Goal: Task Accomplishment & Management: Use online tool/utility

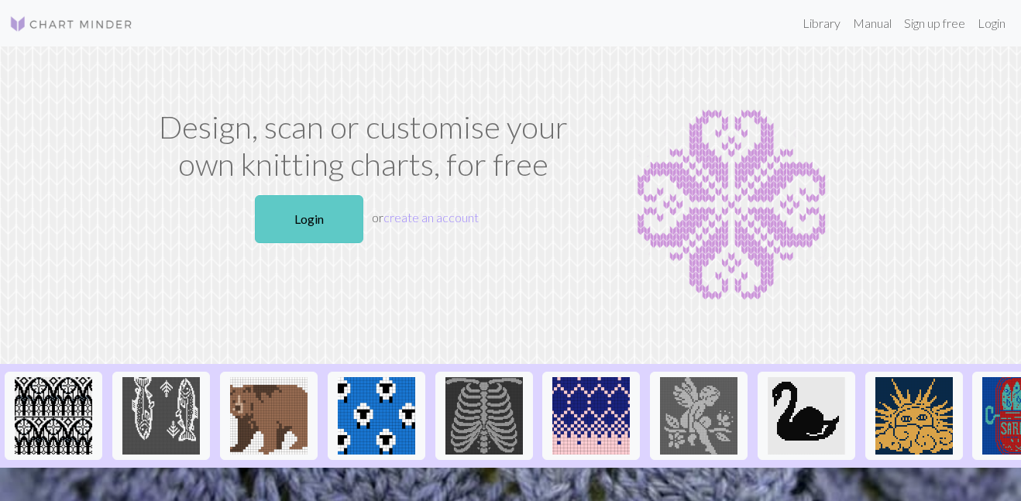
click at [300, 225] on link "Login" at bounding box center [309, 219] width 108 height 48
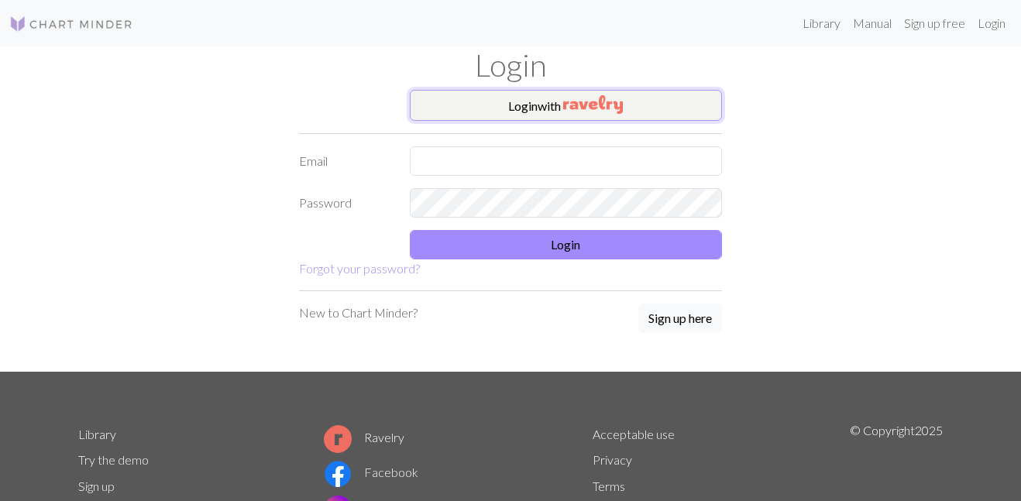
click at [528, 110] on button "Login with" at bounding box center [566, 105] width 313 height 31
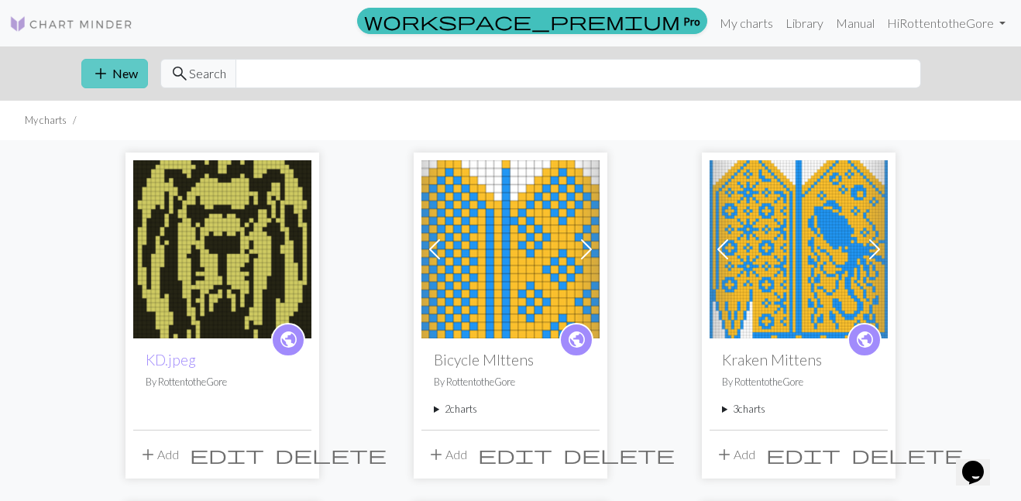
click at [121, 72] on button "add New" at bounding box center [114, 73] width 67 height 29
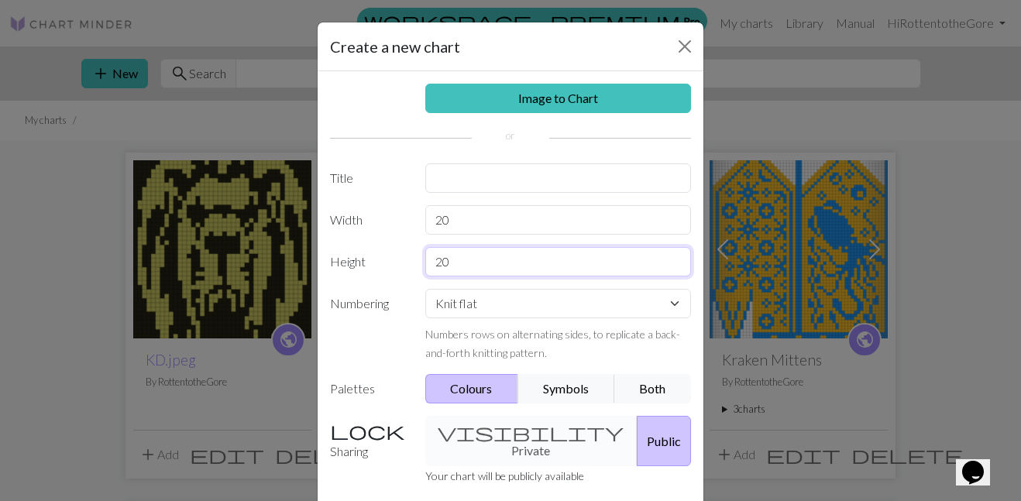
click at [477, 265] on input "20" at bounding box center [558, 261] width 266 height 29
type input "30"
click at [480, 219] on input "20" at bounding box center [558, 219] width 266 height 29
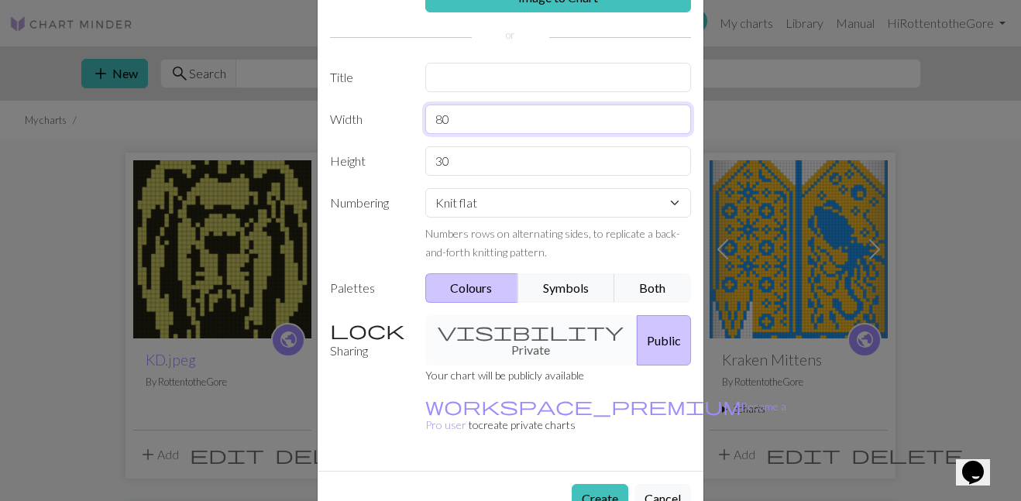
scroll to position [111, 0]
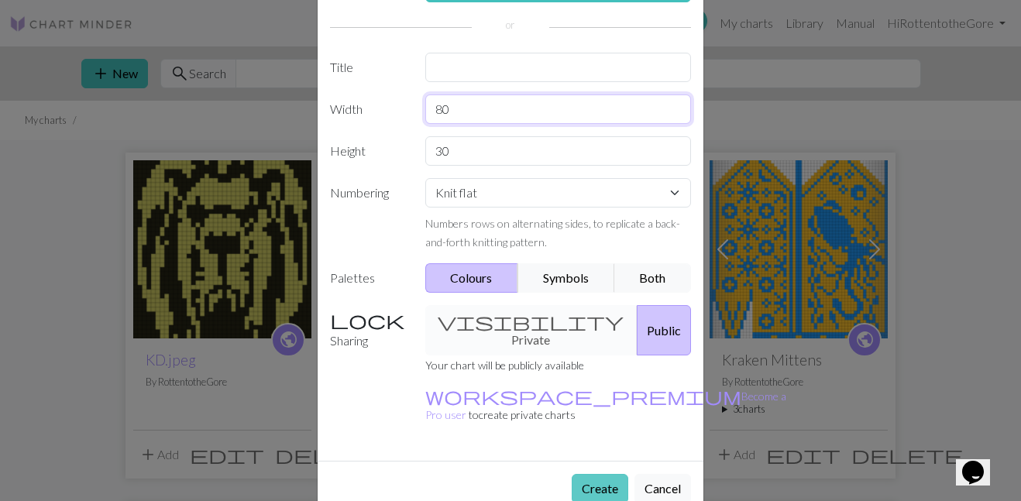
type input "80"
click at [595, 474] on button "Create" at bounding box center [600, 488] width 57 height 29
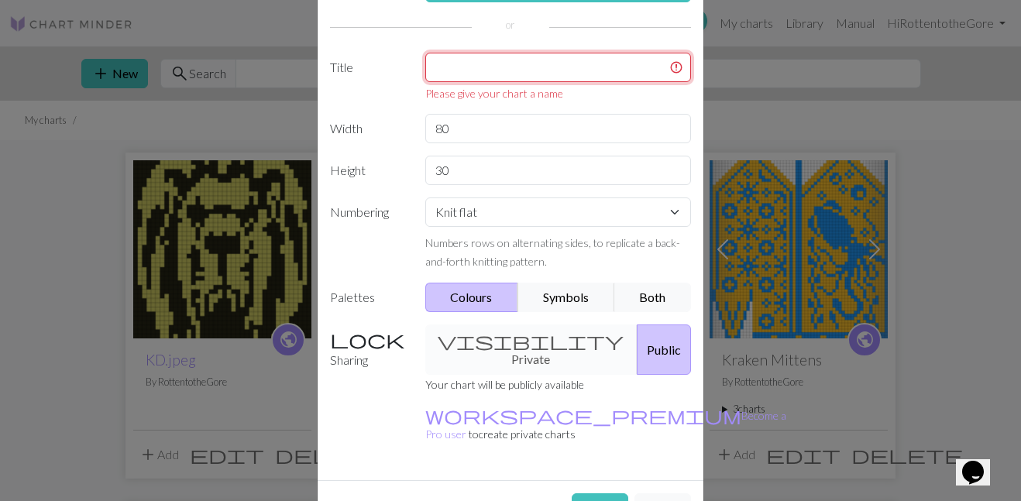
click at [497, 81] on input "text" at bounding box center [558, 67] width 266 height 29
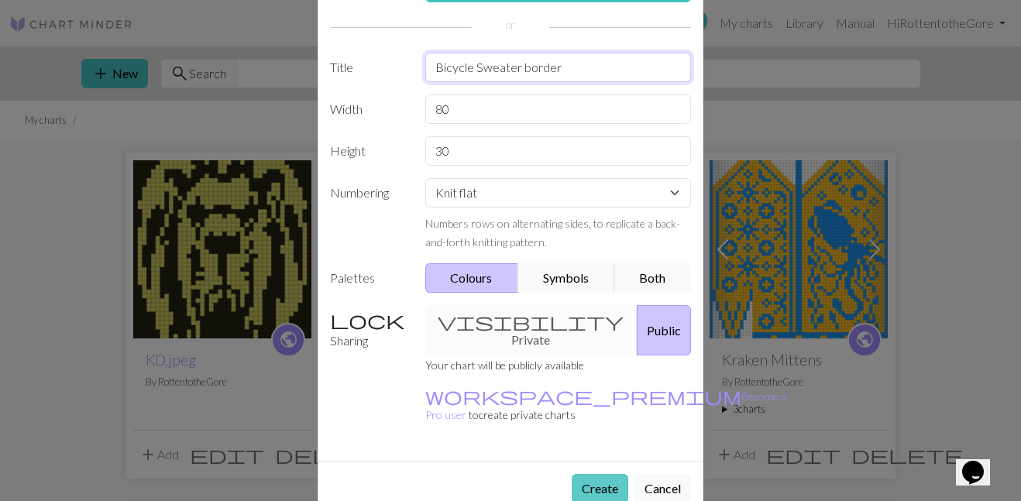
type input "Bicycle Sweater border"
click at [595, 474] on button "Create" at bounding box center [600, 488] width 57 height 29
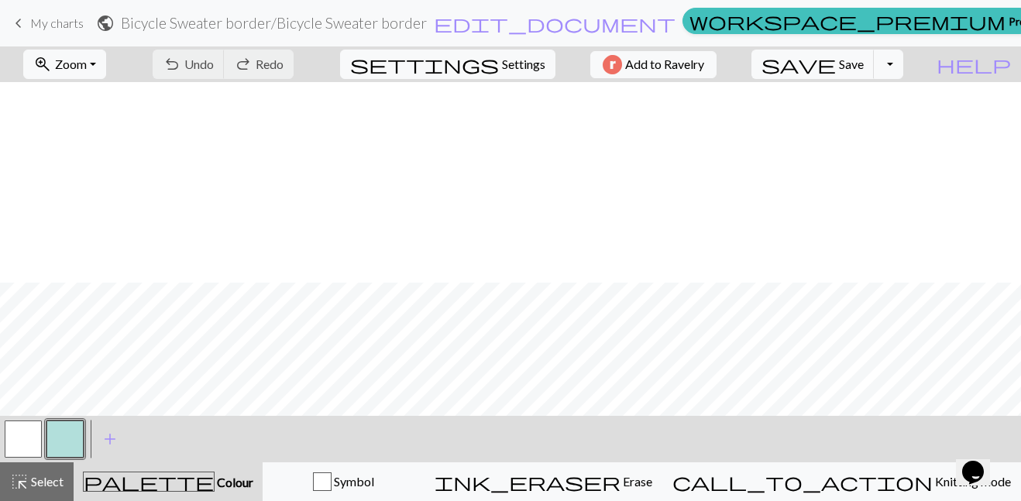
scroll to position [201, 0]
click at [69, 432] on button "button" at bounding box center [64, 439] width 37 height 37
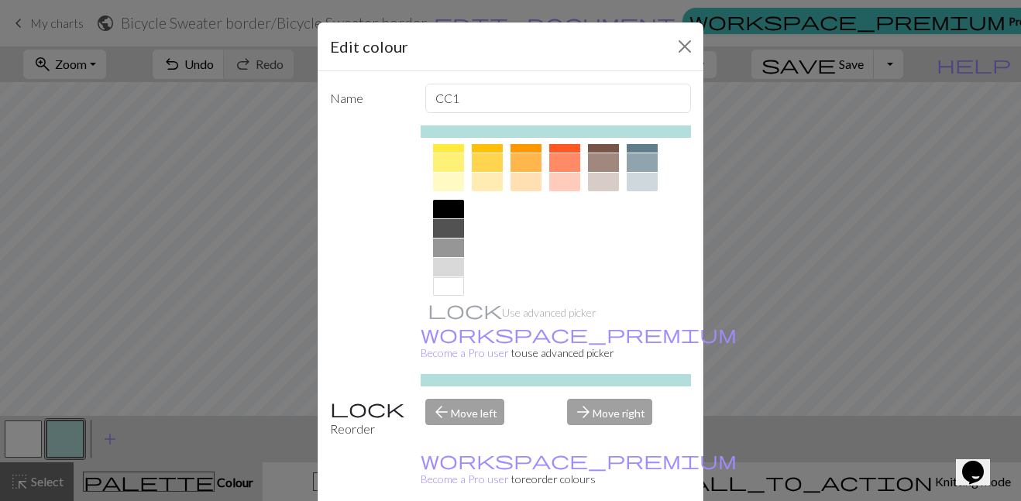
scroll to position [274, 0]
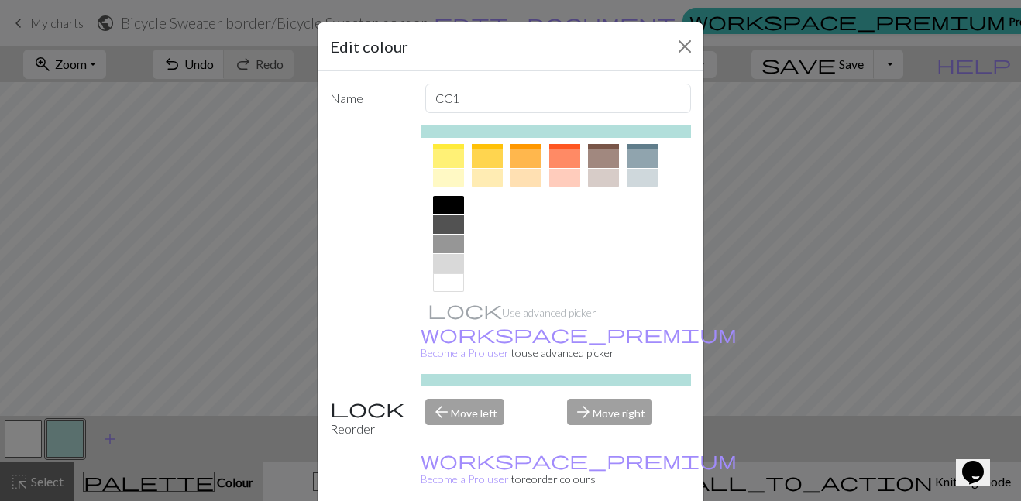
click at [446, 225] on div at bounding box center [448, 224] width 31 height 19
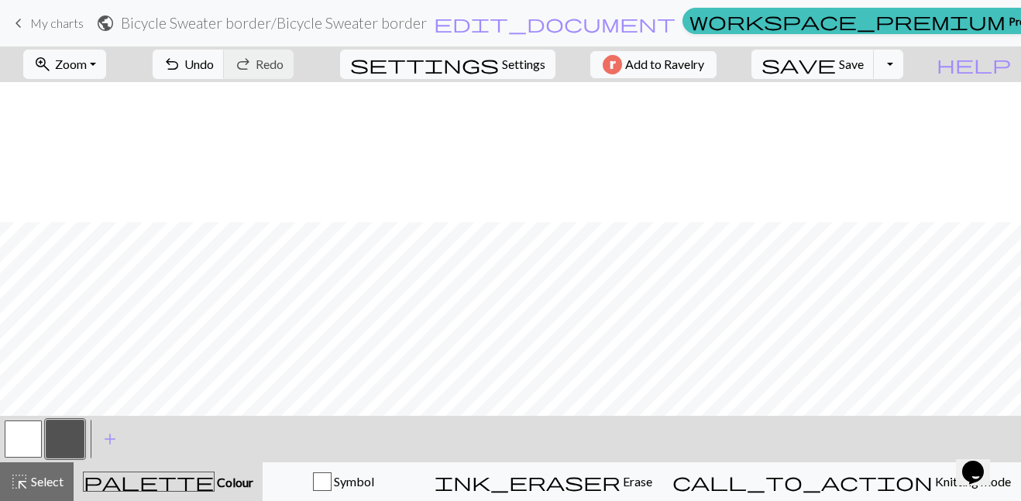
scroll to position [201, 0]
click at [214, 68] on span "Undo" at bounding box center [198, 64] width 29 height 15
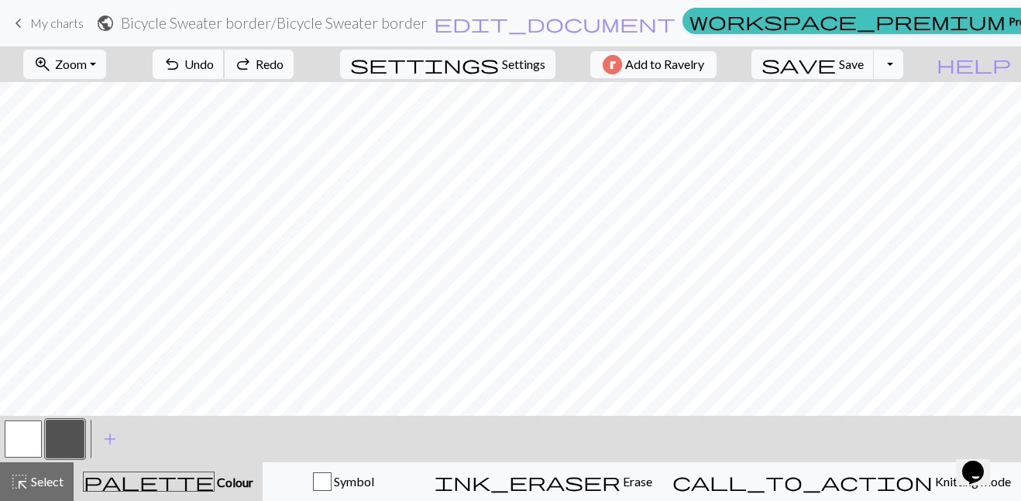
click at [181, 63] on span "undo" at bounding box center [172, 64] width 19 height 22
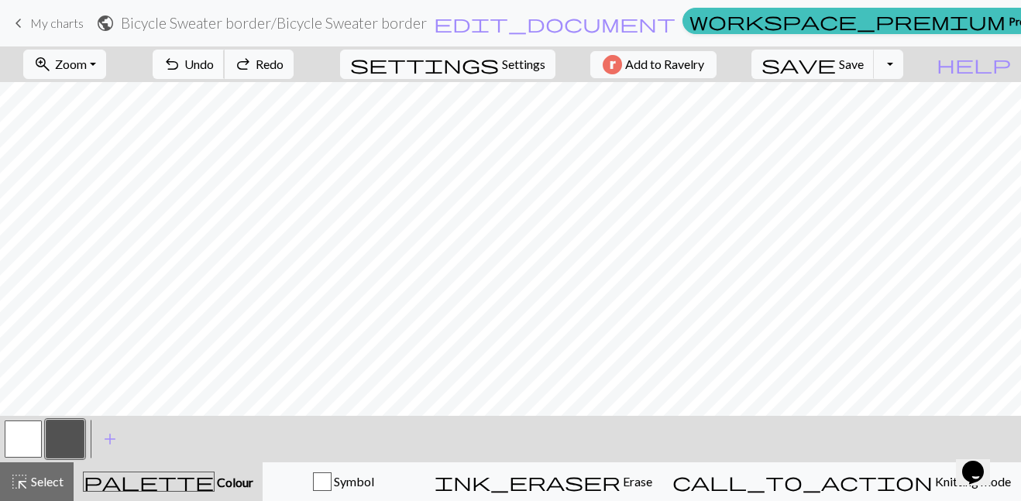
click at [181, 63] on span "undo" at bounding box center [172, 64] width 19 height 22
click at [70, 438] on button "button" at bounding box center [64, 439] width 37 height 37
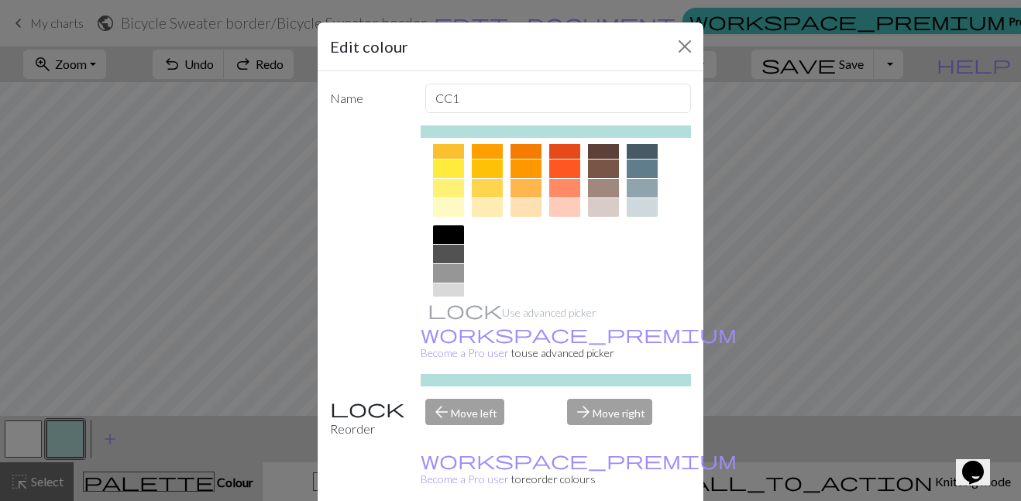
scroll to position [287, 0]
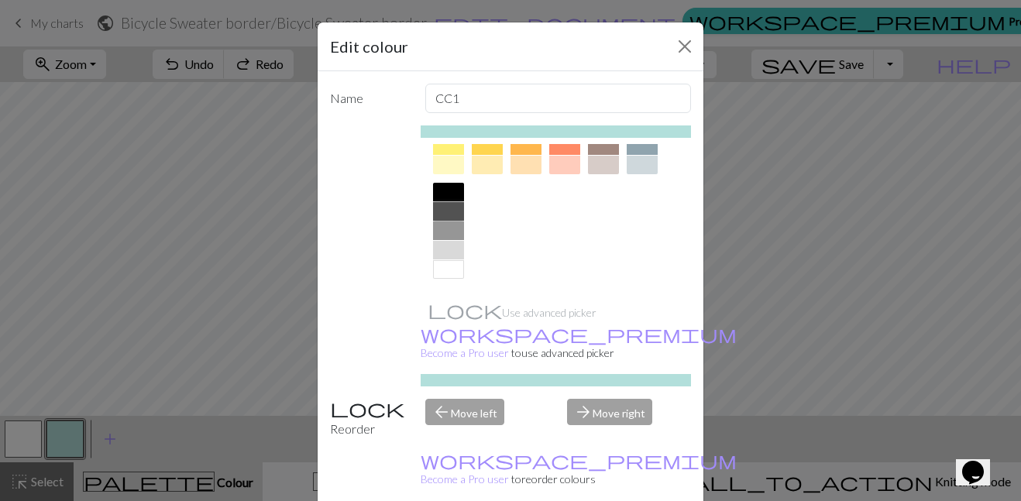
click at [457, 208] on div at bounding box center [448, 211] width 31 height 19
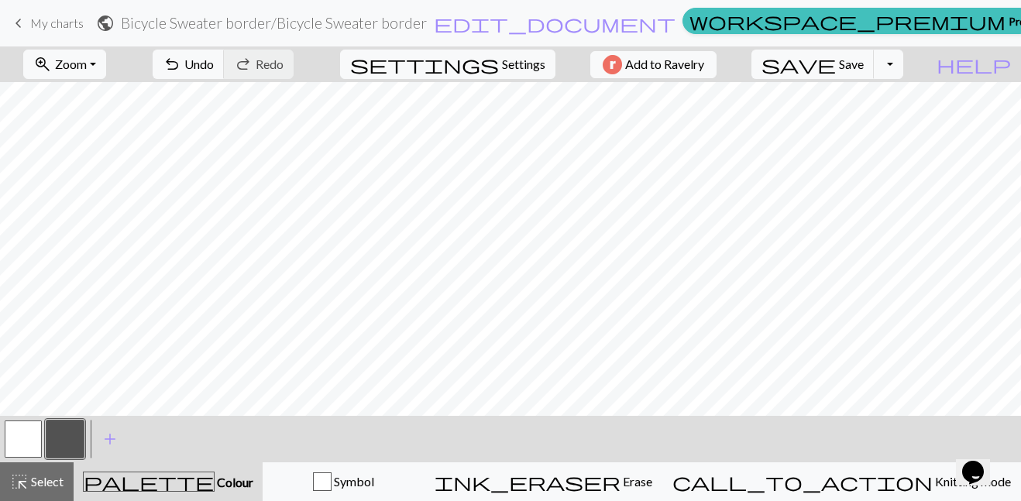
click at [29, 435] on button "button" at bounding box center [23, 439] width 37 height 37
click at [54, 445] on button "button" at bounding box center [64, 439] width 37 height 37
click at [521, 64] on span "Settings" at bounding box center [523, 64] width 43 height 19
select select "aran"
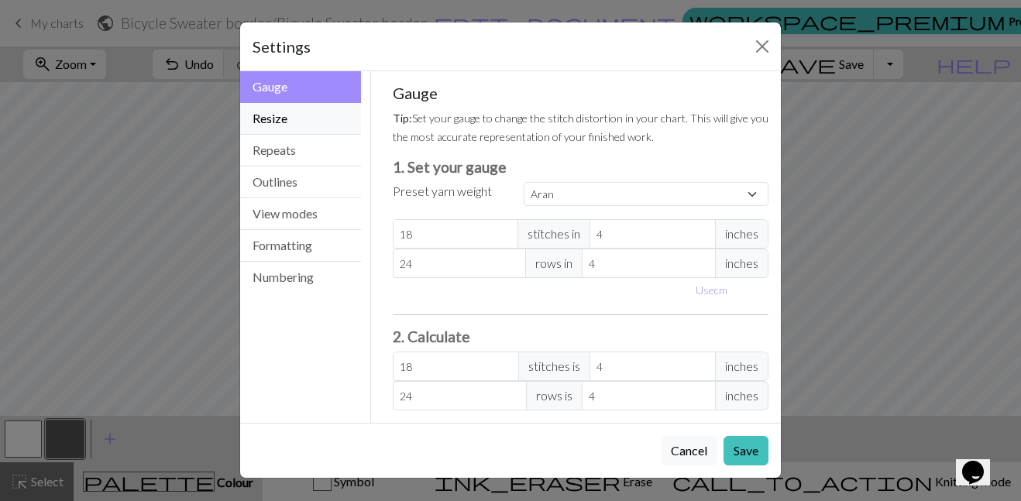
click at [311, 121] on button "Resize" at bounding box center [300, 119] width 121 height 32
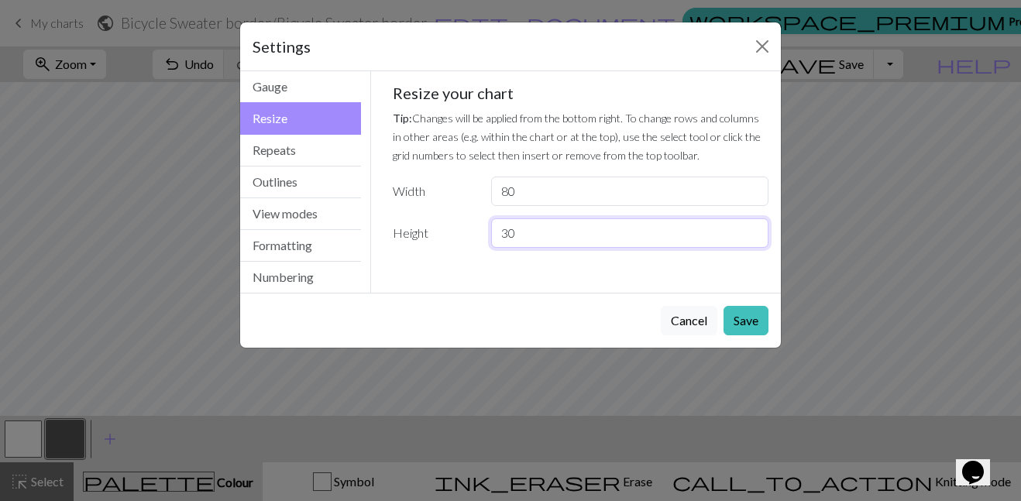
click at [542, 240] on input "30" at bounding box center [629, 232] width 277 height 29
type input "3"
type input "50"
click at [741, 328] on button "Save" at bounding box center [746, 320] width 45 height 29
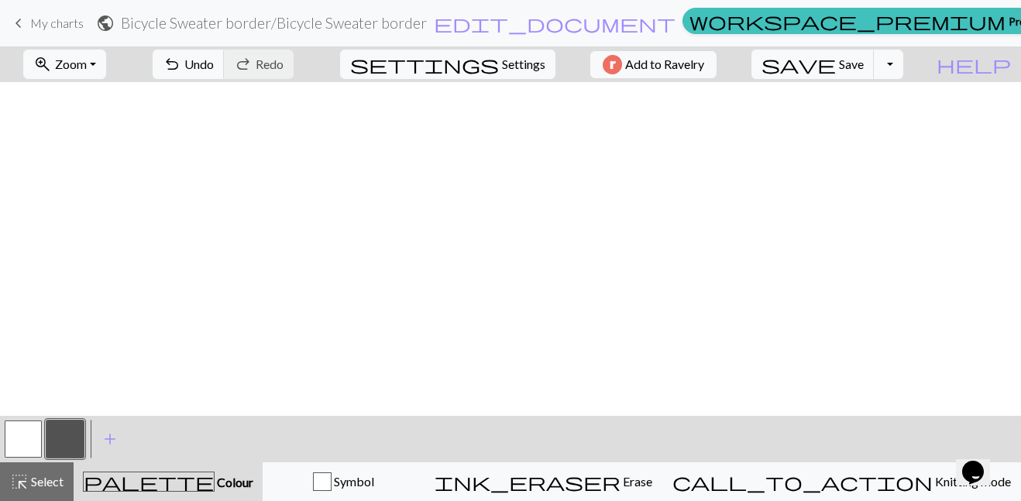
scroll to position [0, 0]
click at [903, 67] on button "Toggle Dropdown" at bounding box center [888, 64] width 29 height 29
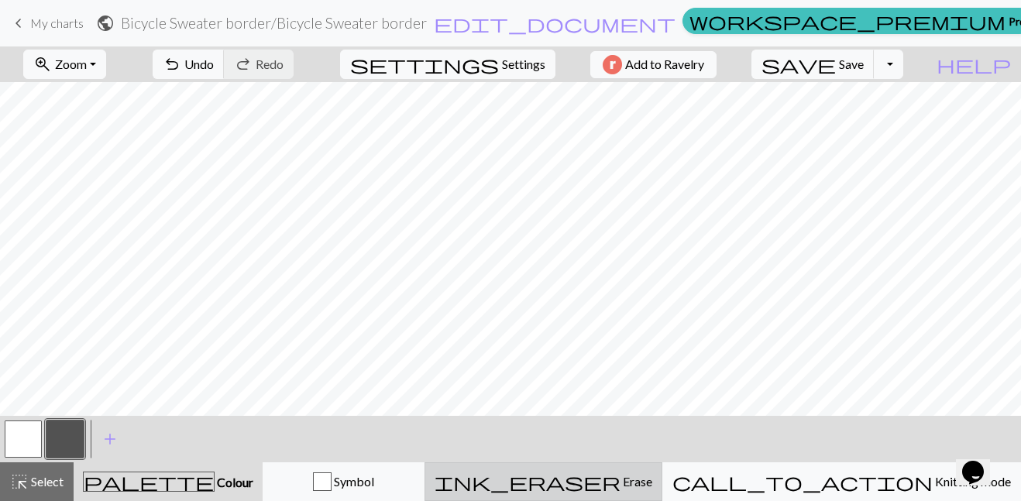
click at [652, 476] on span "Erase" at bounding box center [637, 481] width 32 height 15
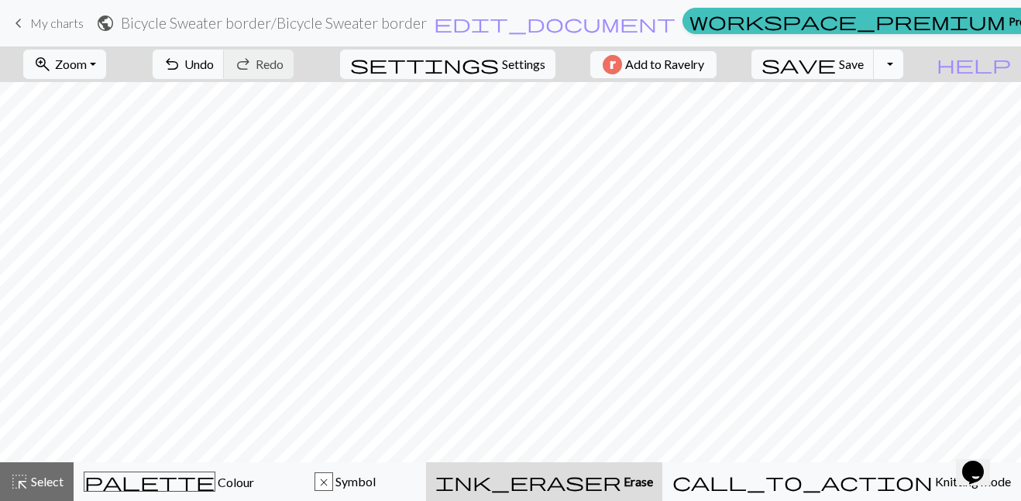
click at [903, 70] on button "Toggle Dropdown" at bounding box center [888, 64] width 29 height 29
click at [26, 471] on span "highlight_alt" at bounding box center [19, 482] width 19 height 22
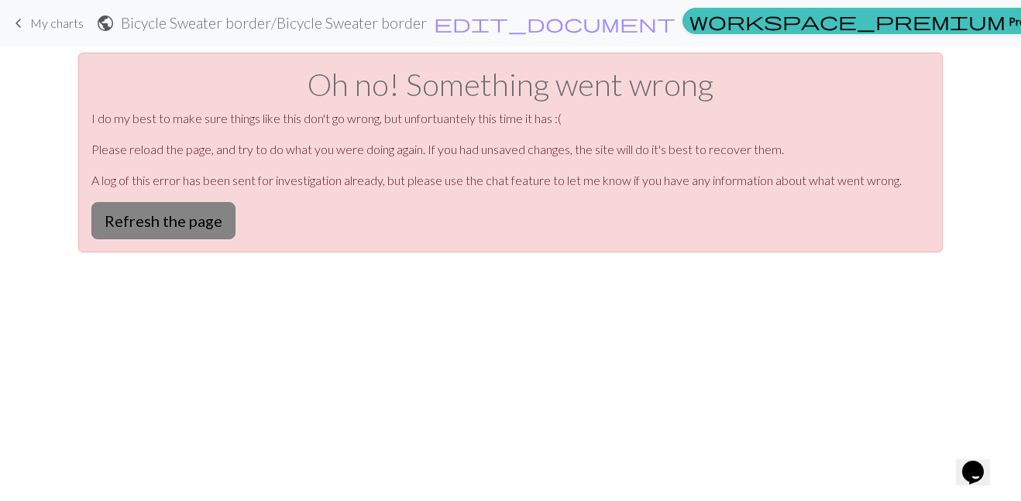
click at [163, 223] on button "Refresh the page" at bounding box center [163, 220] width 144 height 37
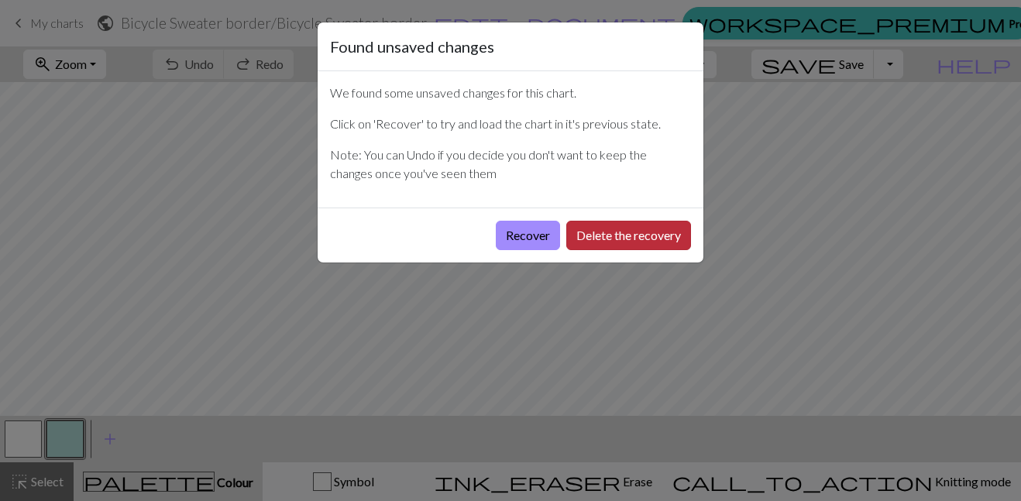
click at [630, 234] on button "Delete the recovery" at bounding box center [628, 235] width 125 height 29
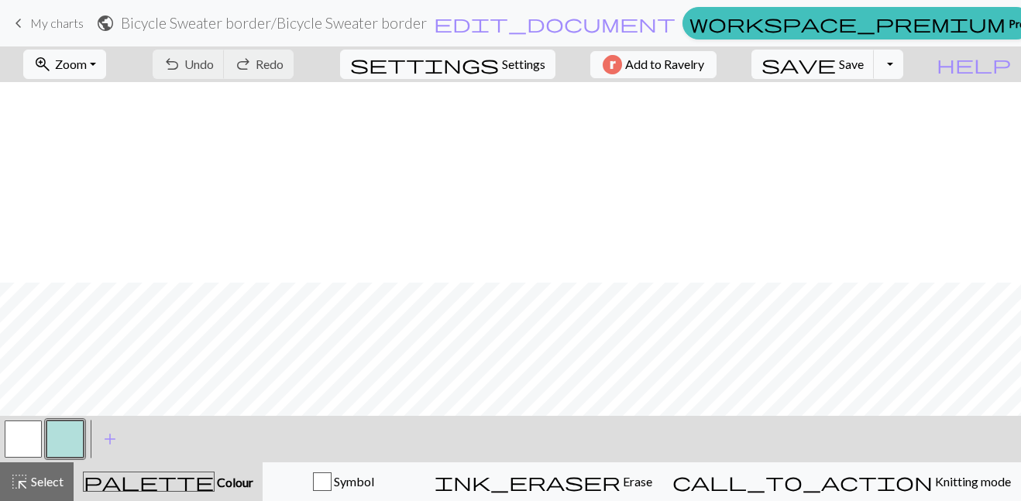
scroll to position [201, 0]
click at [507, 68] on span "Settings" at bounding box center [523, 64] width 43 height 19
select select "aran"
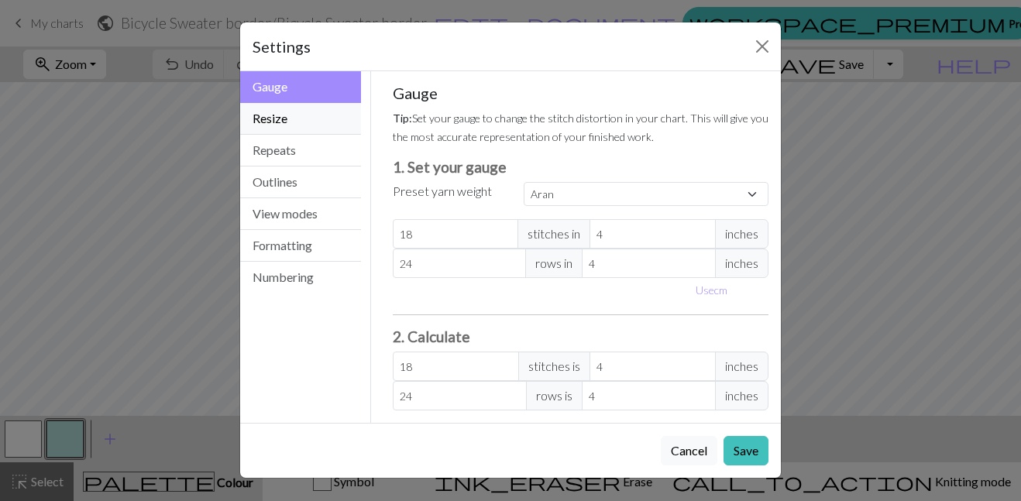
click at [305, 127] on button "Resize" at bounding box center [300, 119] width 121 height 32
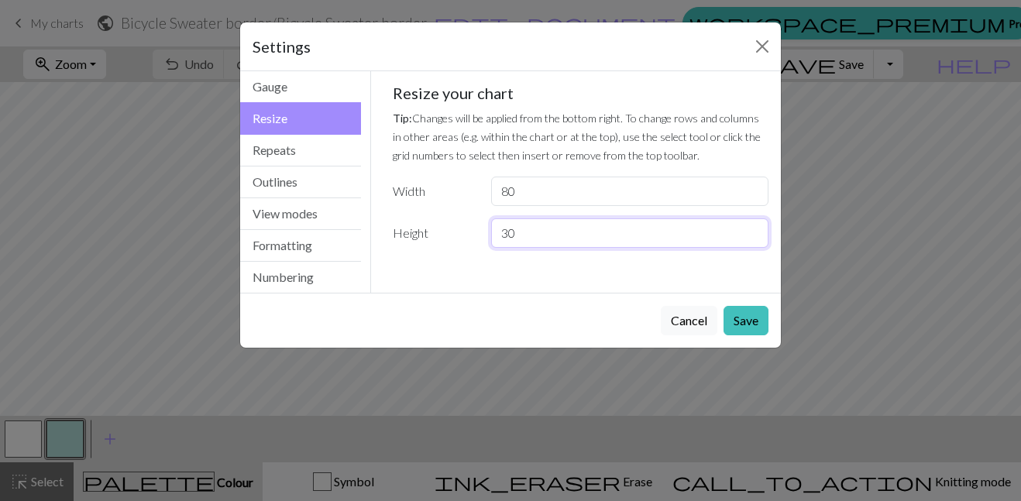
click at [533, 236] on input "30" at bounding box center [629, 232] width 277 height 29
type input "3"
type input "50"
click at [756, 330] on button "Save" at bounding box center [746, 320] width 45 height 29
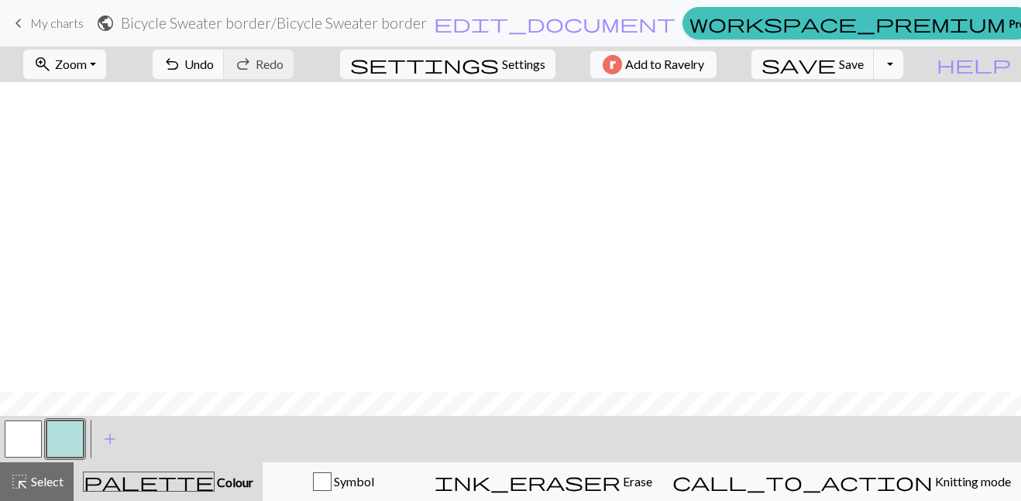
scroll to position [511, 0]
click at [75, 438] on button "button" at bounding box center [64, 439] width 37 height 37
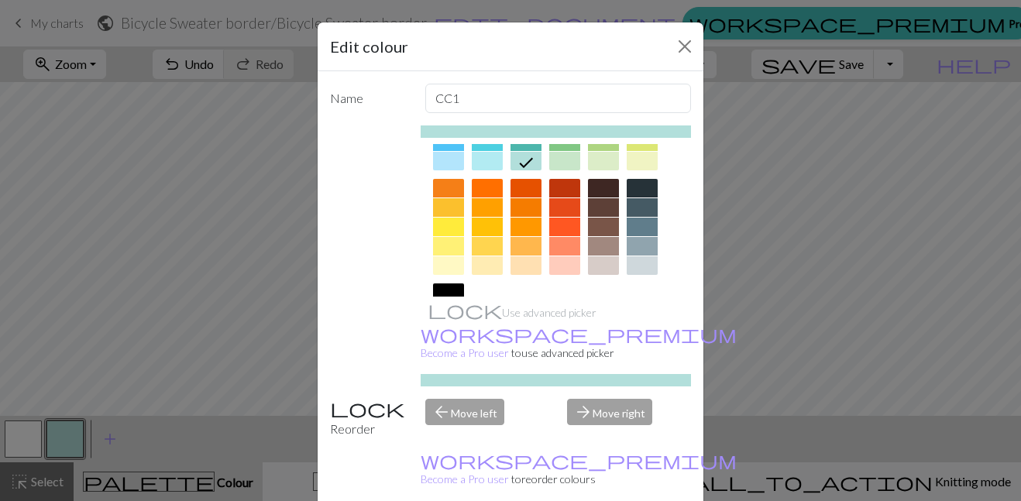
scroll to position [287, 0]
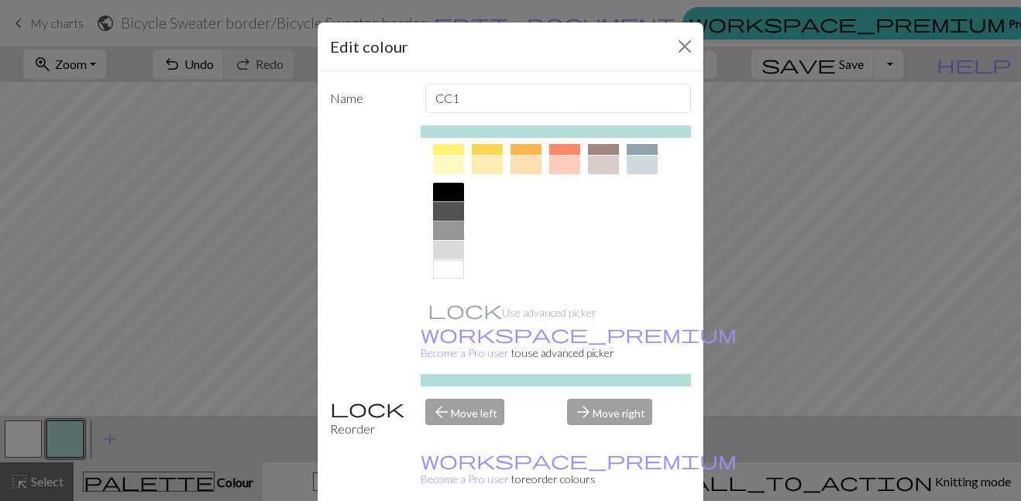
click at [449, 212] on div at bounding box center [448, 211] width 31 height 19
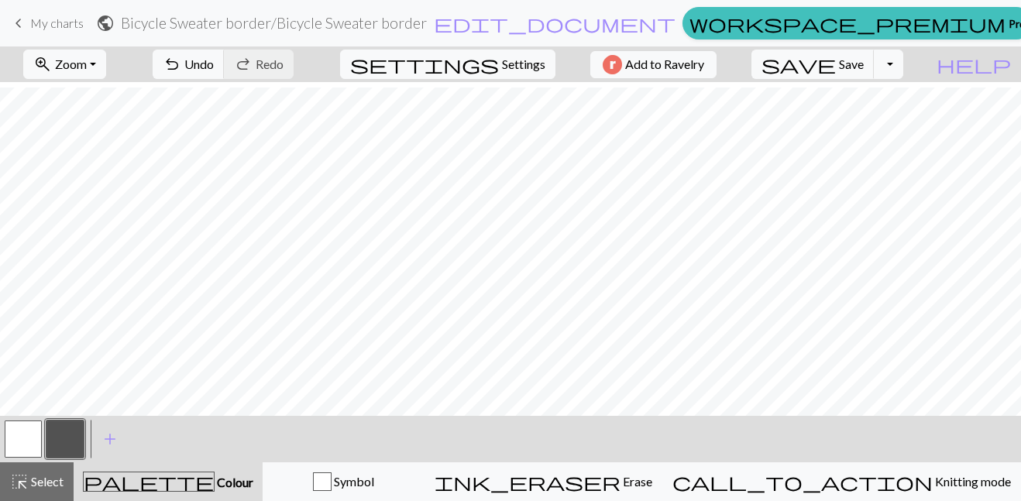
scroll to position [444, 7]
click at [214, 64] on span "Undo" at bounding box center [198, 64] width 29 height 15
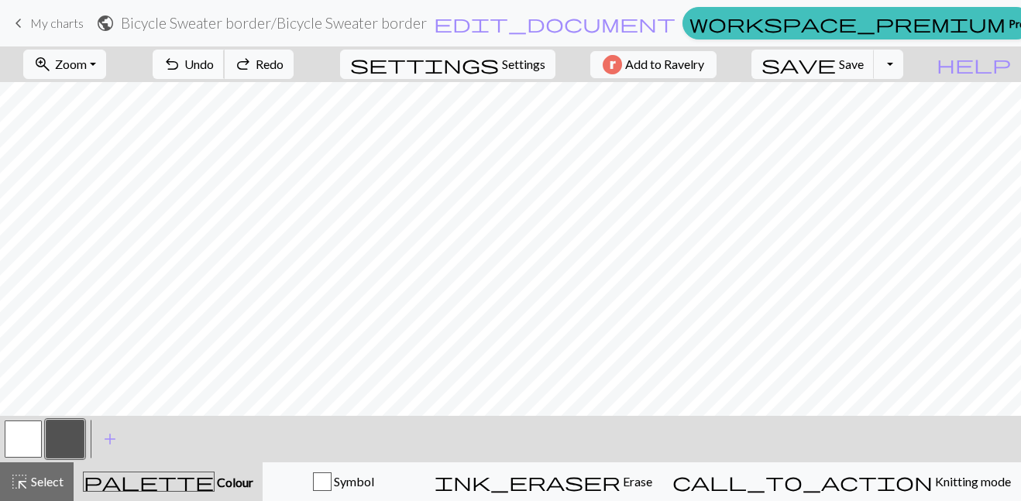
click at [214, 64] on span "Undo" at bounding box center [198, 64] width 29 height 15
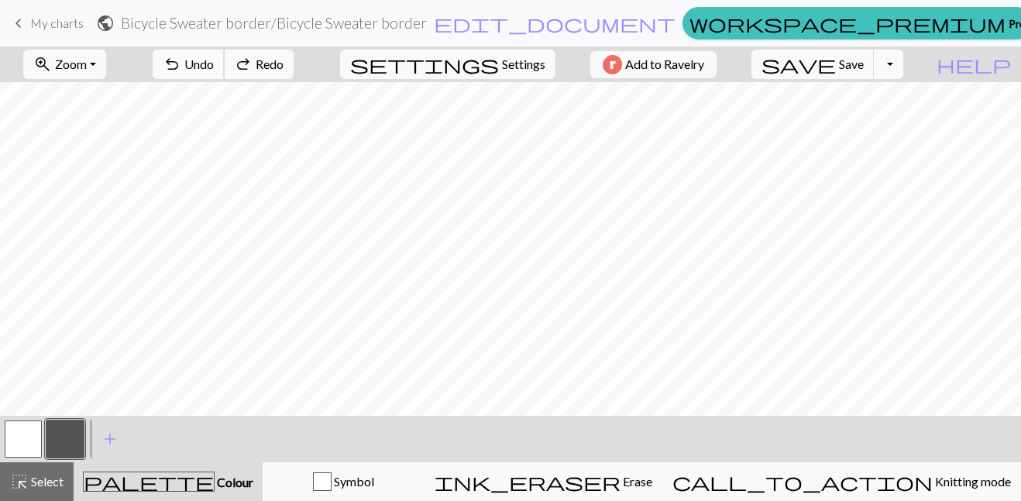
click at [214, 64] on span "Undo" at bounding box center [198, 64] width 29 height 15
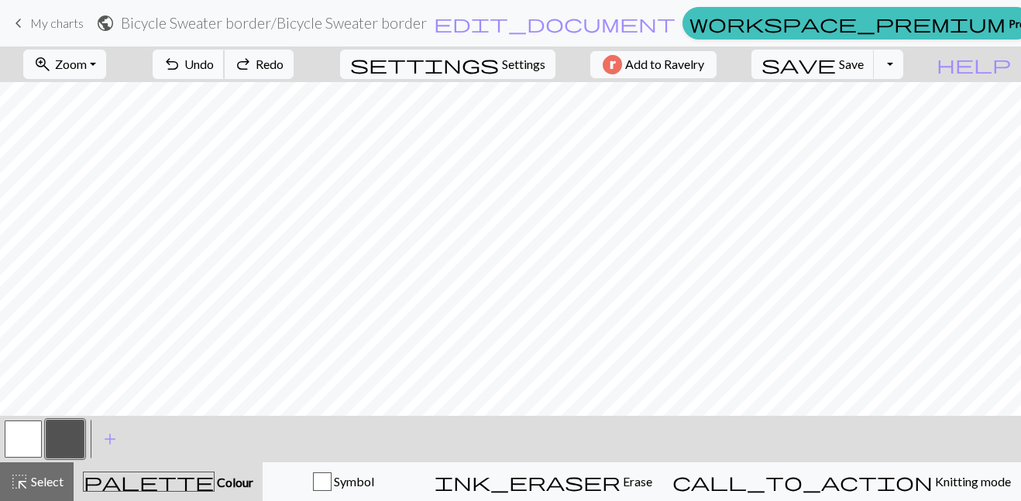
click at [214, 64] on span "Undo" at bounding box center [198, 64] width 29 height 15
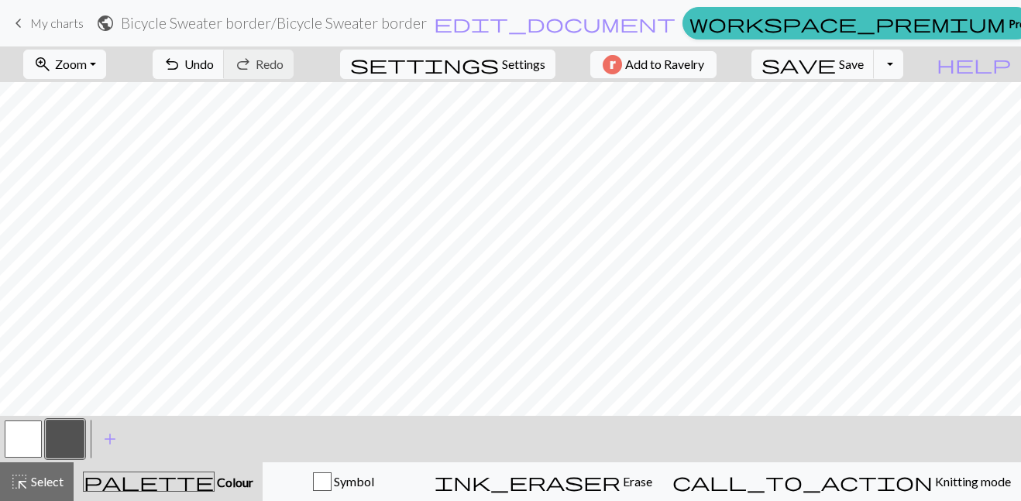
click at [21, 439] on button "button" at bounding box center [23, 439] width 37 height 37
click at [75, 432] on button "button" at bounding box center [64, 439] width 37 height 37
click at [31, 436] on button "button" at bounding box center [23, 439] width 37 height 37
click at [53, 437] on button "button" at bounding box center [64, 439] width 37 height 37
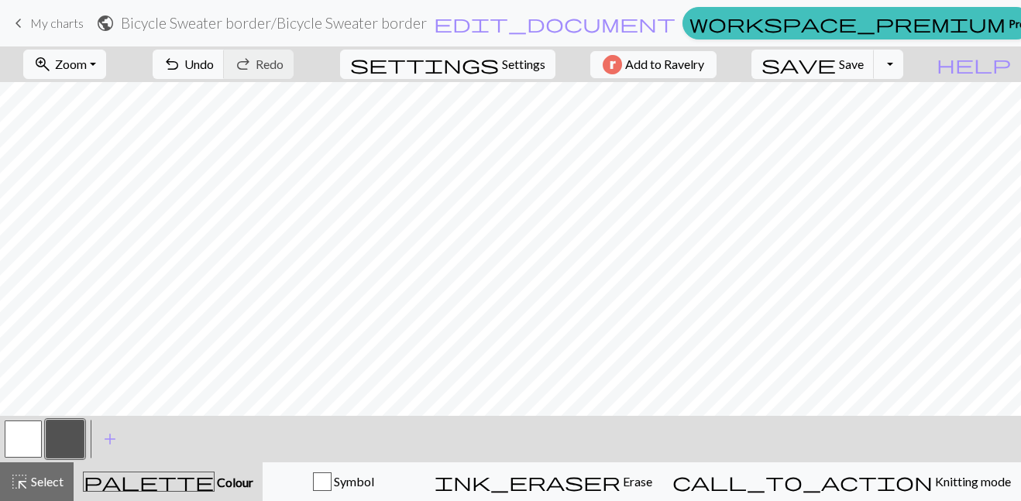
click at [62, 438] on button "button" at bounding box center [64, 439] width 37 height 37
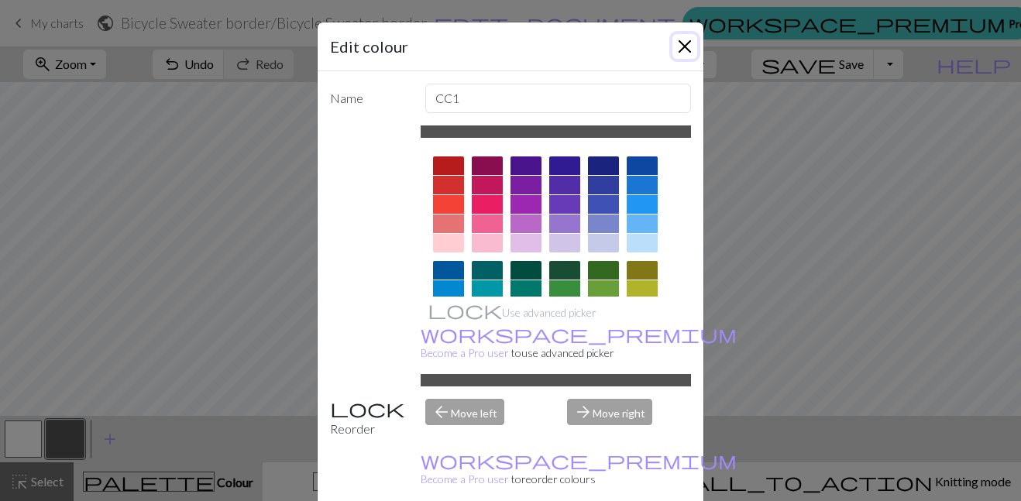
click at [681, 45] on button "Close" at bounding box center [684, 46] width 25 height 25
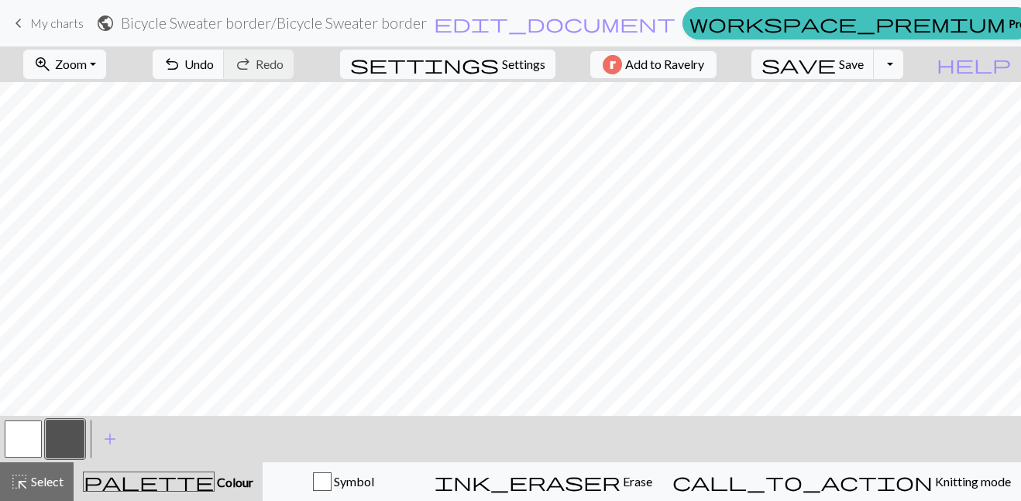
click at [28, 437] on button "button" at bounding box center [23, 439] width 37 height 37
click at [61, 439] on button "button" at bounding box center [64, 439] width 37 height 37
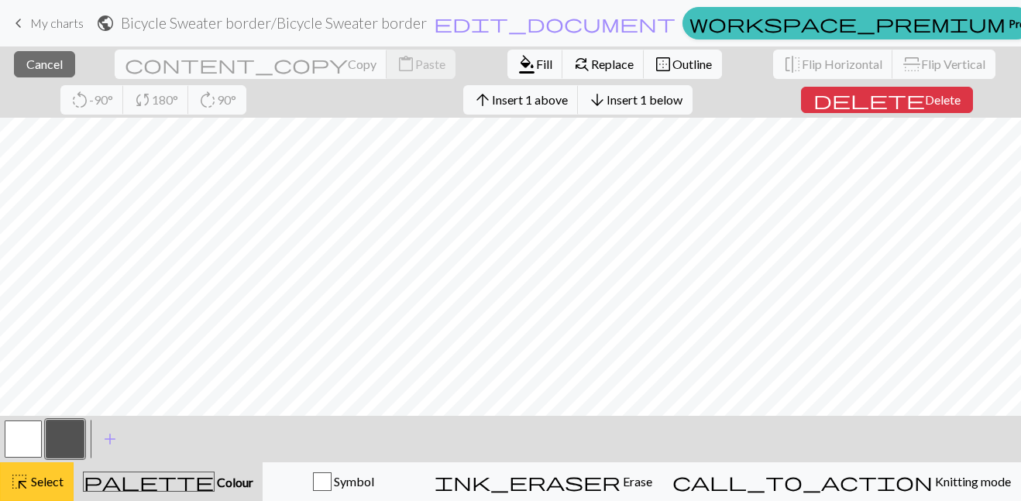
click at [36, 487] on span "Select" at bounding box center [46, 481] width 35 height 15
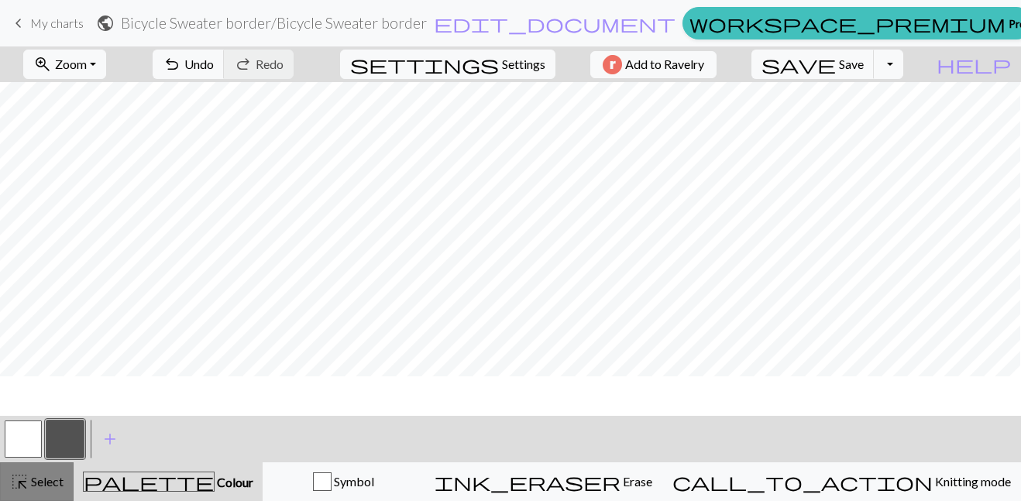
scroll to position [0, 638]
click at [21, 440] on button "button" at bounding box center [23, 439] width 37 height 37
click at [61, 438] on button "button" at bounding box center [64, 439] width 37 height 37
click at [24, 439] on button "button" at bounding box center [23, 439] width 37 height 37
click at [70, 435] on button "button" at bounding box center [64, 439] width 37 height 37
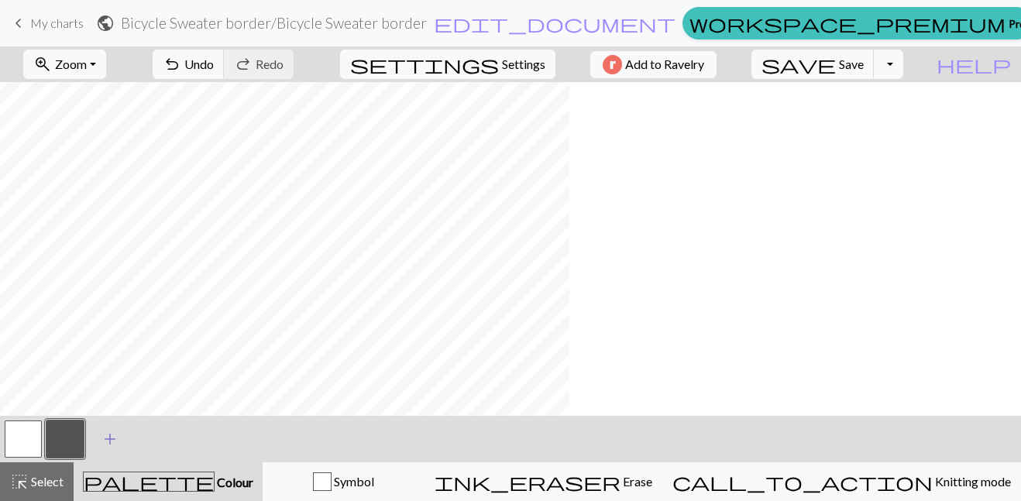
scroll to position [283, 0]
click at [106, 64] on button "zoom_in Zoom Zoom" at bounding box center [64, 64] width 83 height 29
click at [100, 115] on button "Fit width" at bounding box center [85, 123] width 122 height 25
click at [106, 59] on button "zoom_in Zoom Zoom" at bounding box center [64, 64] width 83 height 29
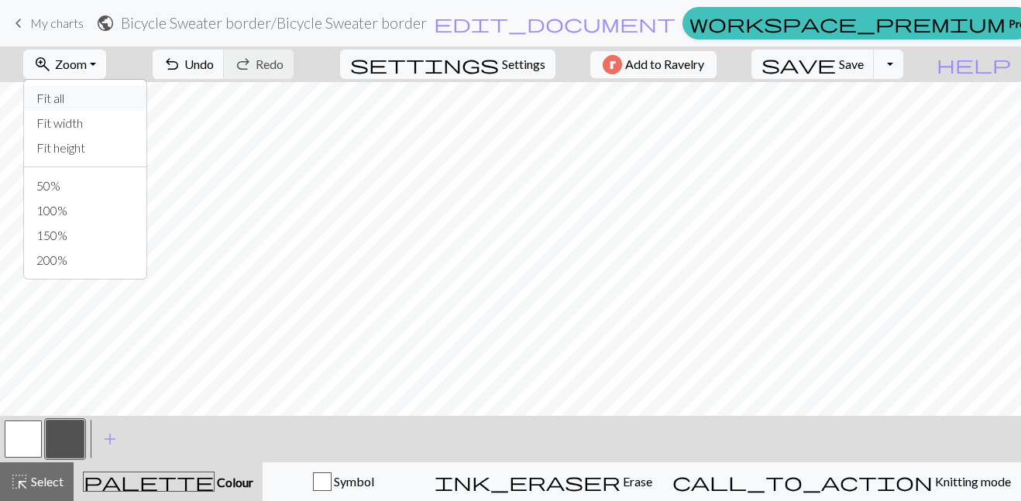
click at [113, 100] on button "Fit all" at bounding box center [85, 98] width 122 height 25
click at [87, 64] on span "Zoom" at bounding box center [71, 64] width 32 height 15
click at [84, 207] on button "100%" at bounding box center [85, 210] width 122 height 25
click at [106, 70] on button "zoom_in Zoom Zoom" at bounding box center [64, 64] width 83 height 29
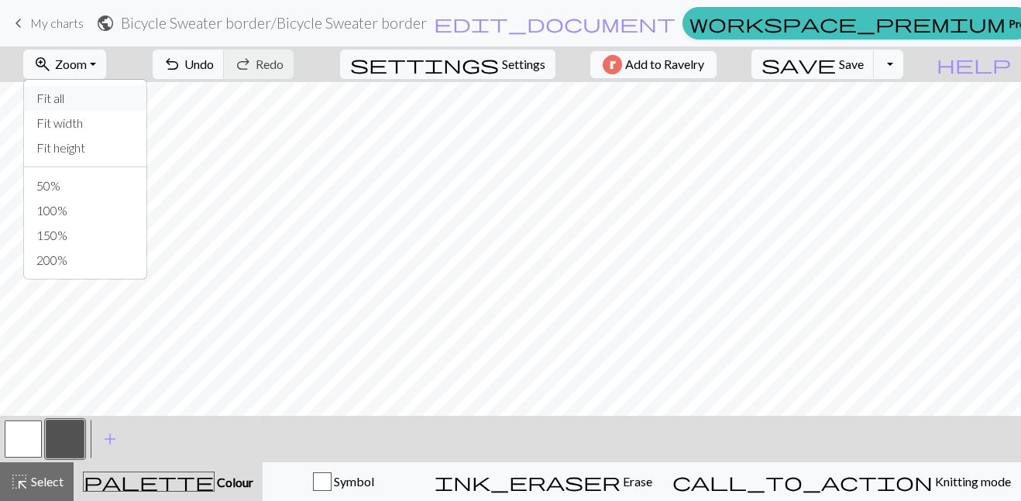
click at [121, 89] on button "Fit all" at bounding box center [85, 98] width 122 height 25
click at [42, 480] on span "Select" at bounding box center [46, 481] width 35 height 15
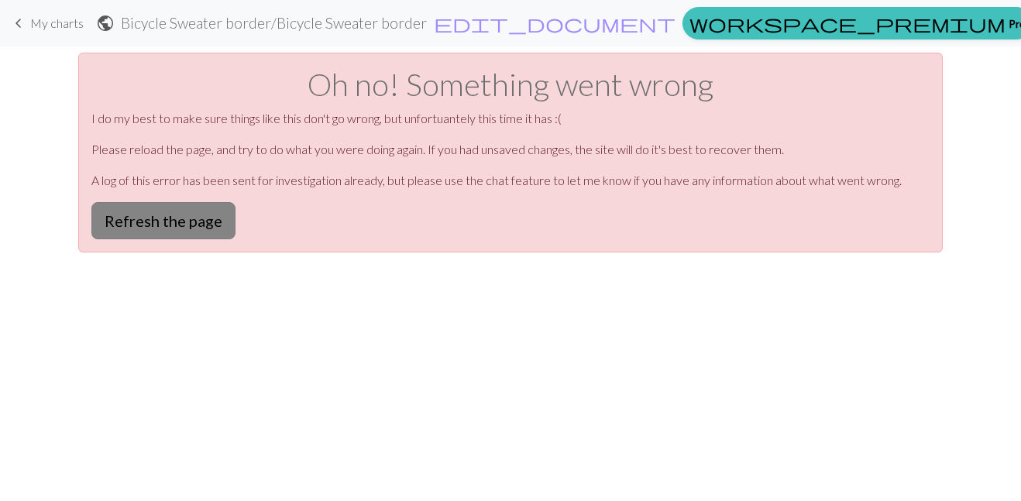
click at [179, 216] on button "Refresh the page" at bounding box center [163, 220] width 144 height 37
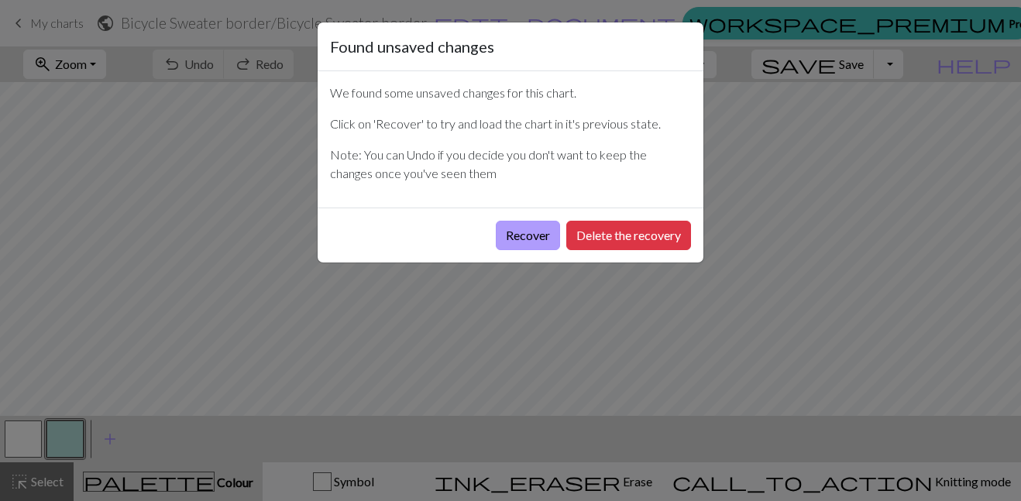
click at [509, 239] on button "Recover" at bounding box center [528, 235] width 64 height 29
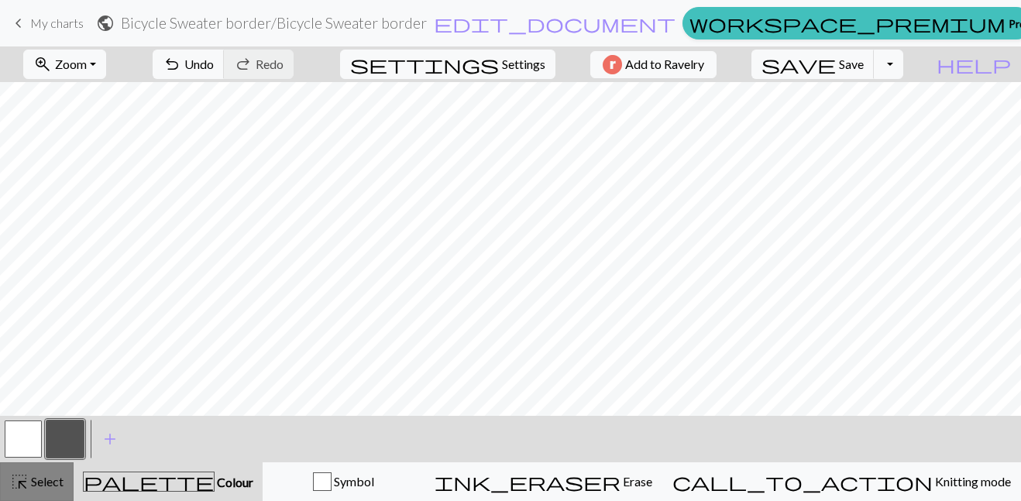
click at [56, 477] on span "Select" at bounding box center [46, 481] width 35 height 15
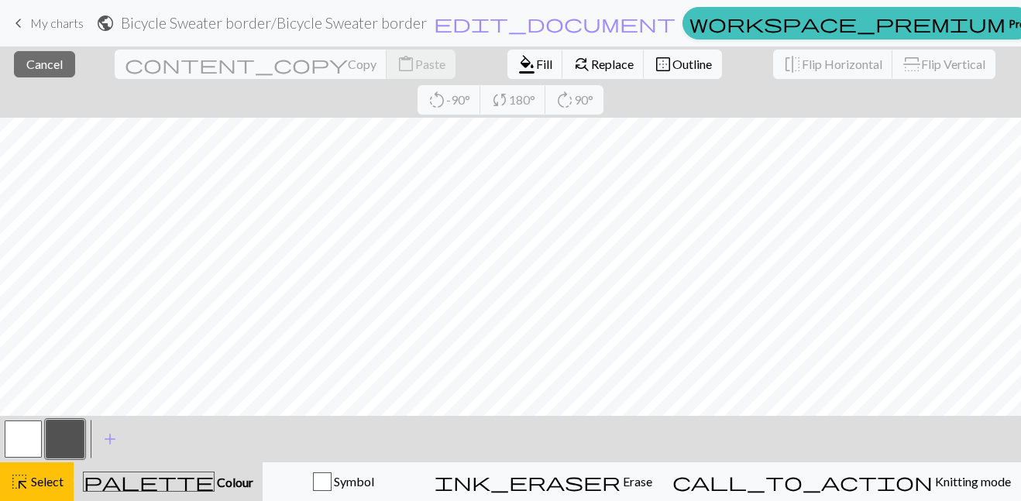
scroll to position [511, 0]
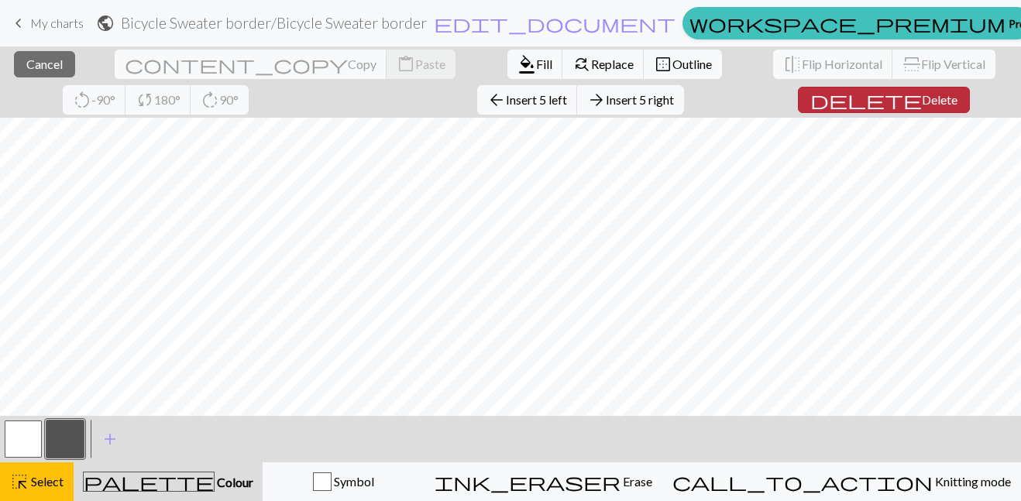
click at [922, 95] on span "Delete" at bounding box center [940, 99] width 36 height 15
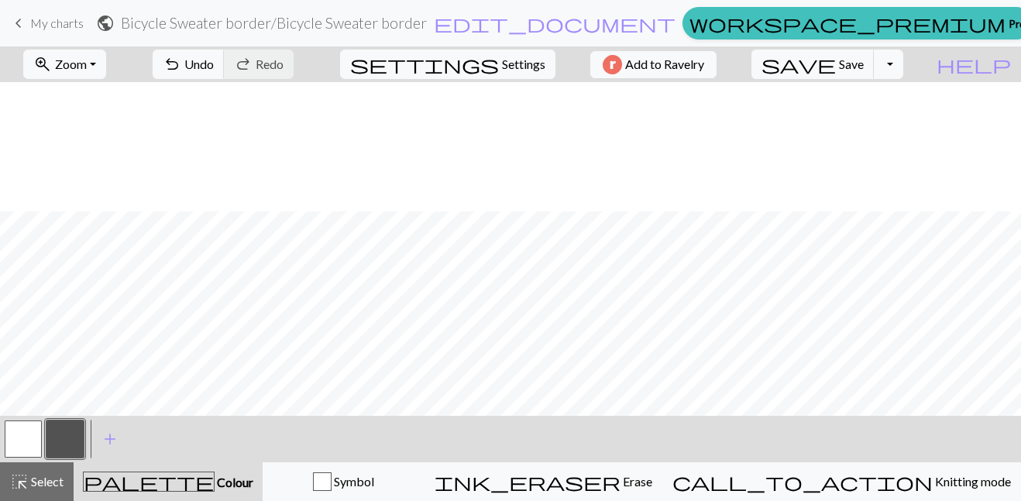
scroll to position [291, 0]
click at [52, 481] on span "Select" at bounding box center [46, 481] width 35 height 15
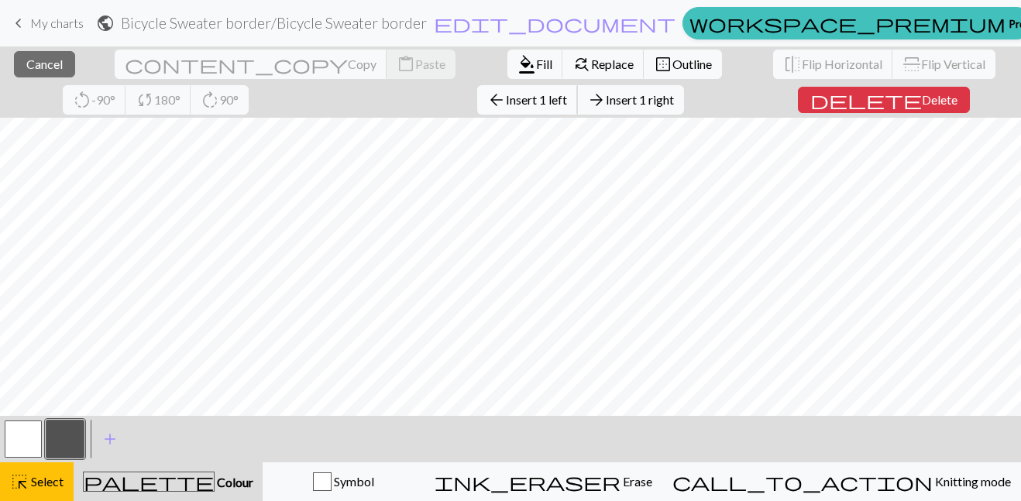
click at [506, 100] on span "Insert 1 left" at bounding box center [536, 99] width 61 height 15
click at [506, 104] on span "Insert 1 left" at bounding box center [536, 99] width 61 height 15
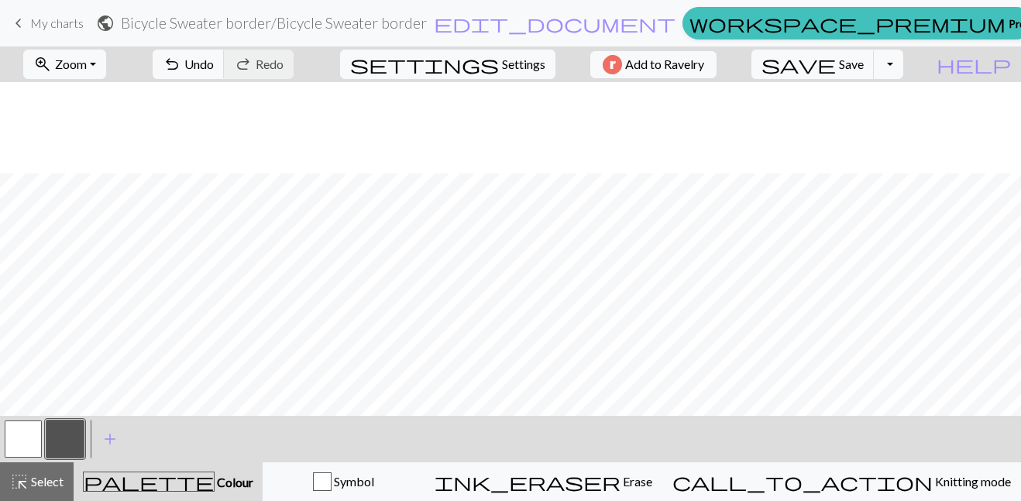
scroll to position [248, 0]
click at [26, 443] on button "button" at bounding box center [23, 439] width 37 height 37
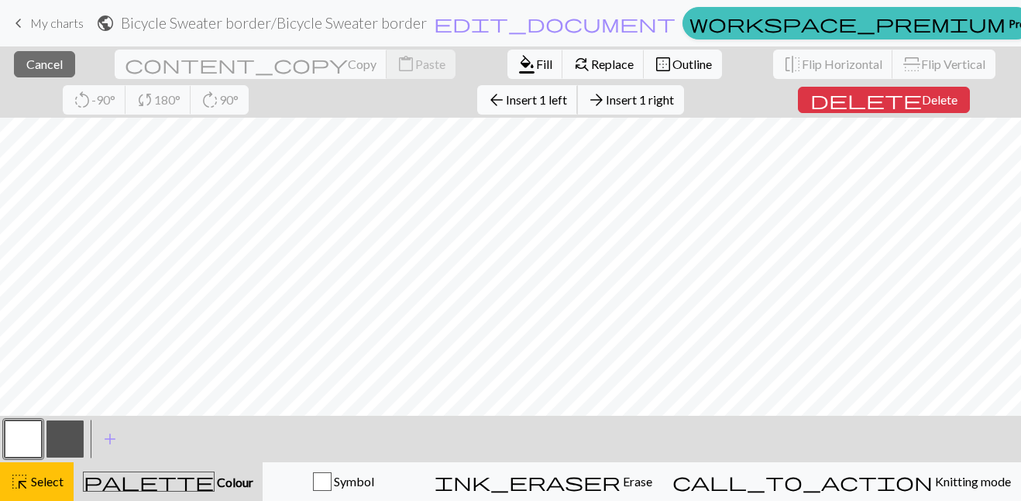
click at [487, 94] on span "arrow_back" at bounding box center [496, 100] width 19 height 22
click at [506, 103] on span "Insert 1 left" at bounding box center [536, 99] width 61 height 15
click at [506, 105] on span "Insert 1 left" at bounding box center [536, 99] width 61 height 15
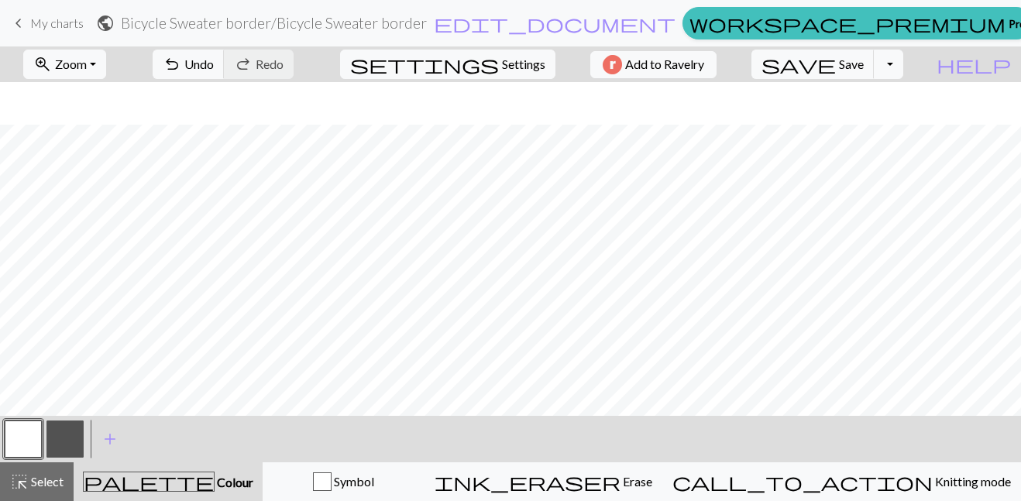
scroll to position [291, 0]
click at [71, 431] on button "button" at bounding box center [64, 439] width 37 height 37
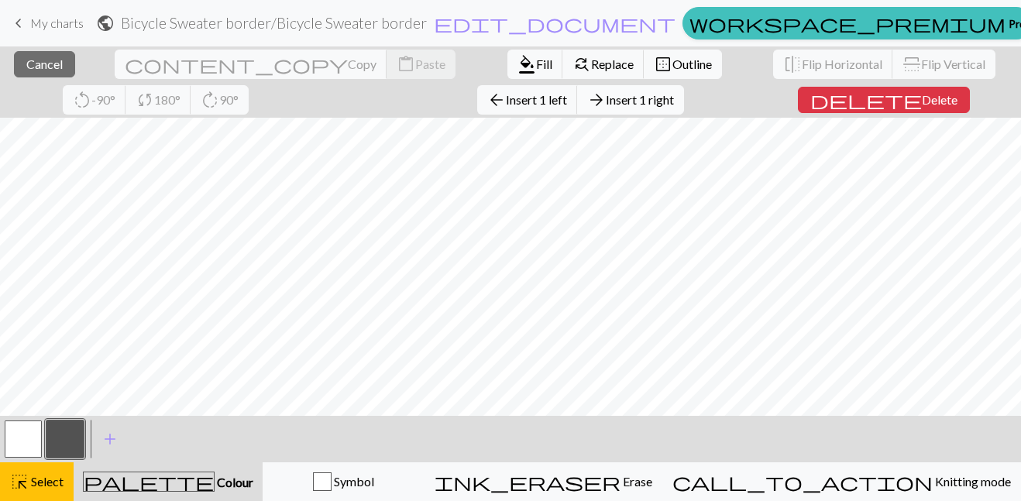
click at [606, 93] on span "Insert 1 right" at bounding box center [640, 99] width 68 height 15
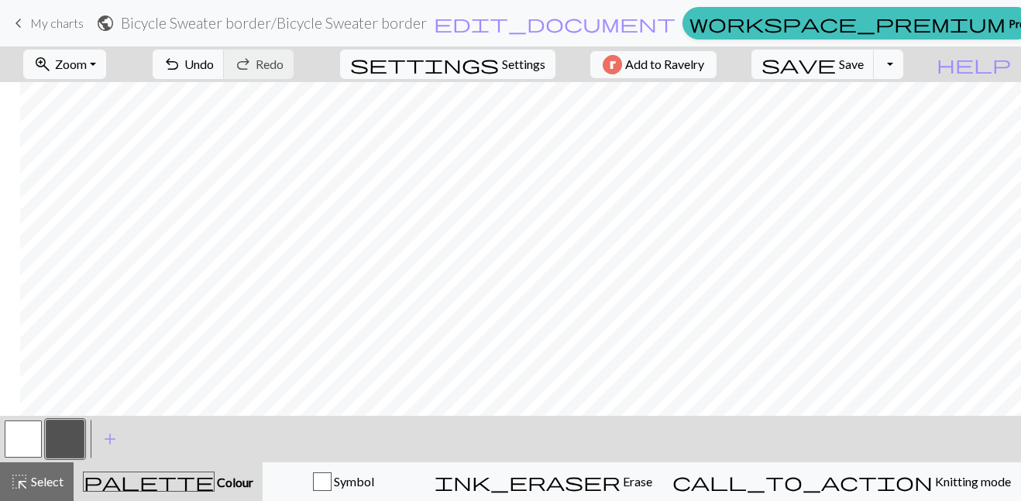
scroll to position [291, 732]
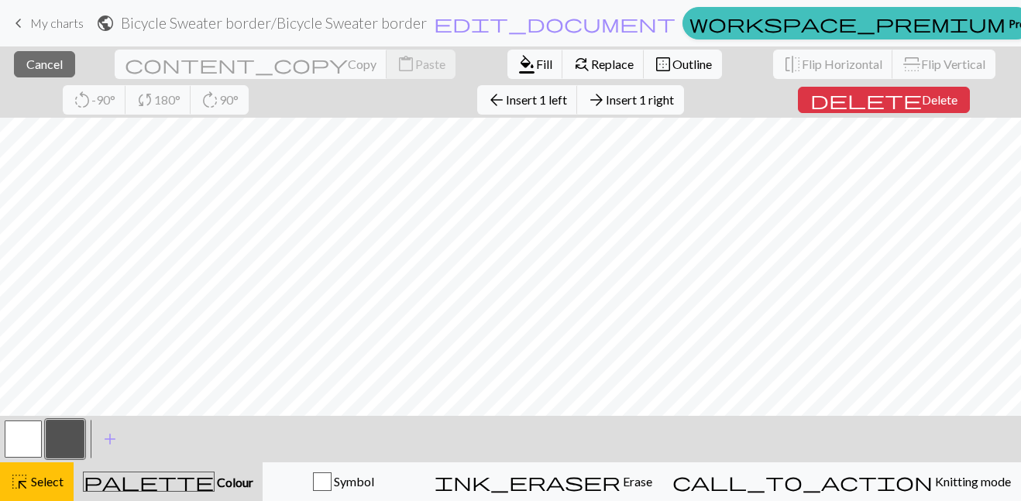
click at [606, 103] on span "Insert 1 right" at bounding box center [640, 99] width 68 height 15
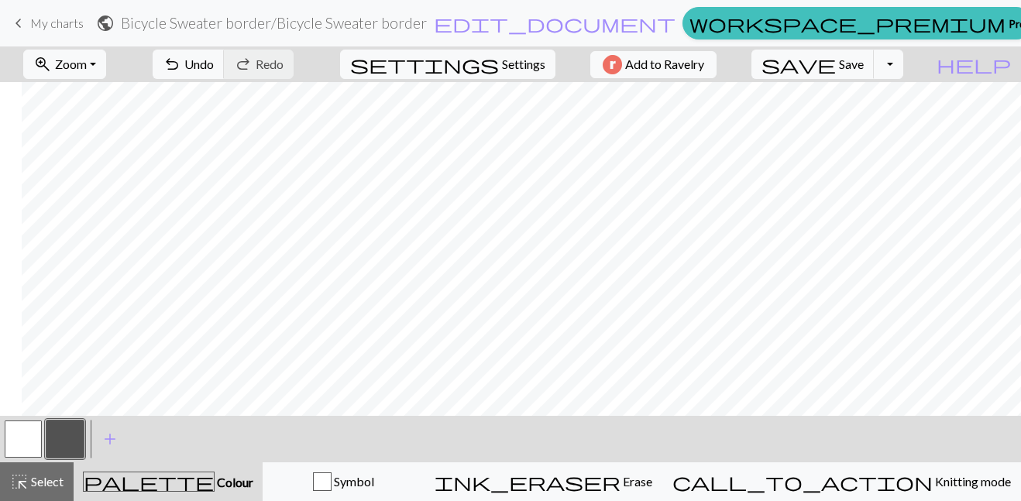
scroll to position [212, 753]
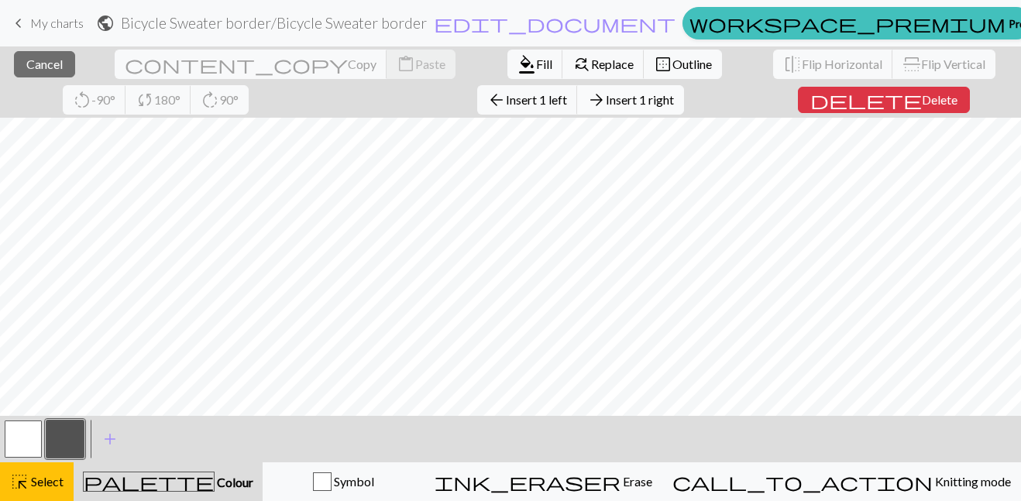
click at [606, 99] on span "Insert 1 right" at bounding box center [640, 99] width 68 height 15
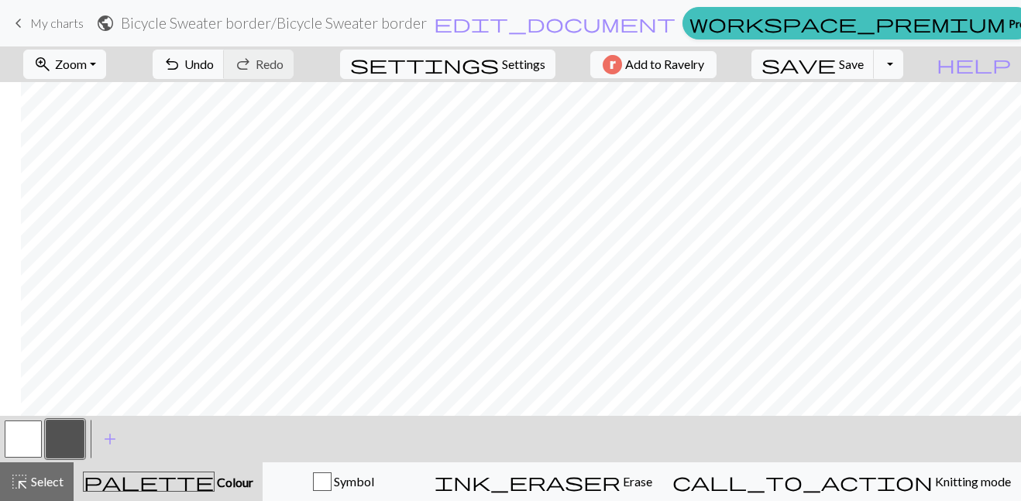
scroll to position [212, 774]
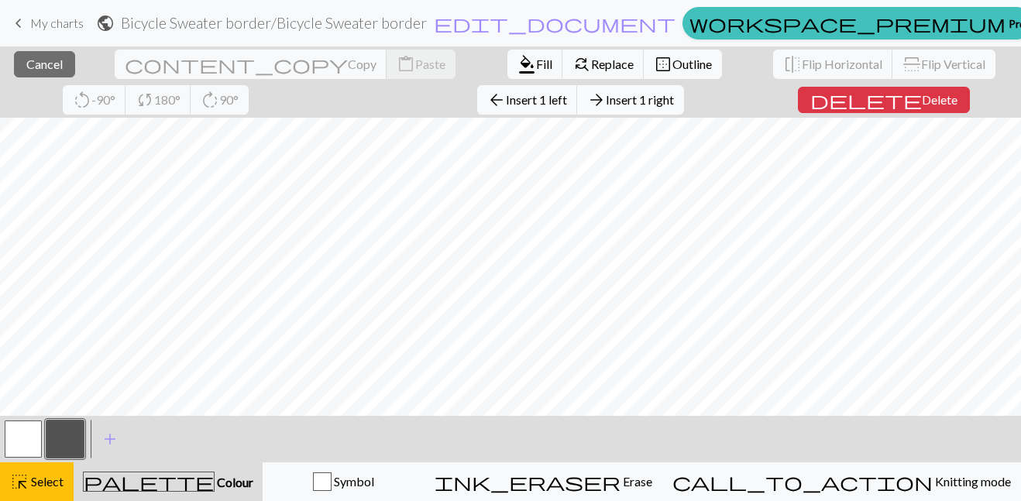
click at [606, 98] on span "Insert 1 right" at bounding box center [640, 99] width 68 height 15
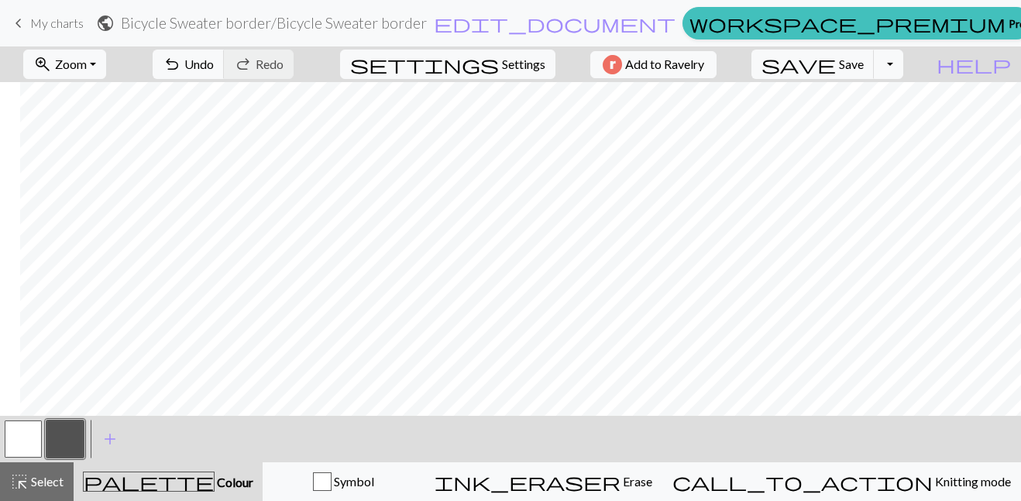
scroll to position [212, 794]
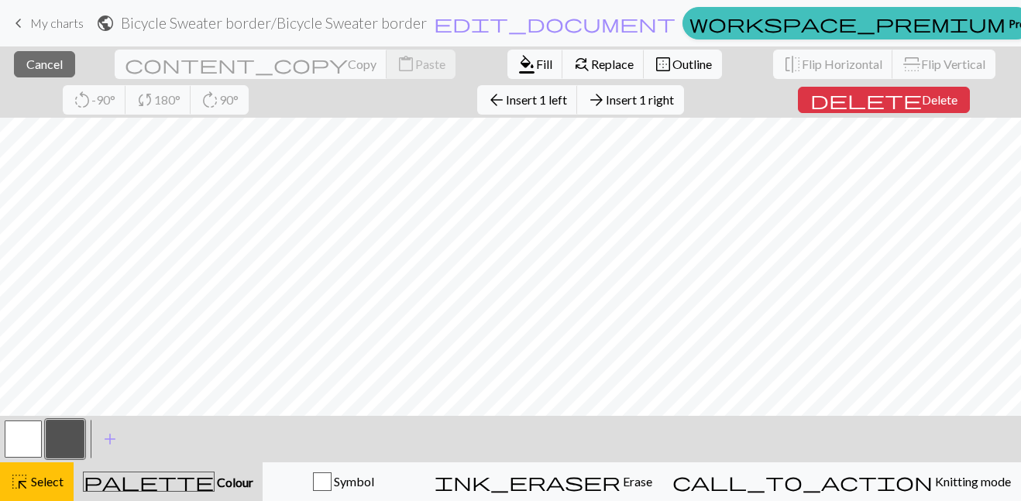
click at [606, 101] on span "Insert 1 right" at bounding box center [640, 99] width 68 height 15
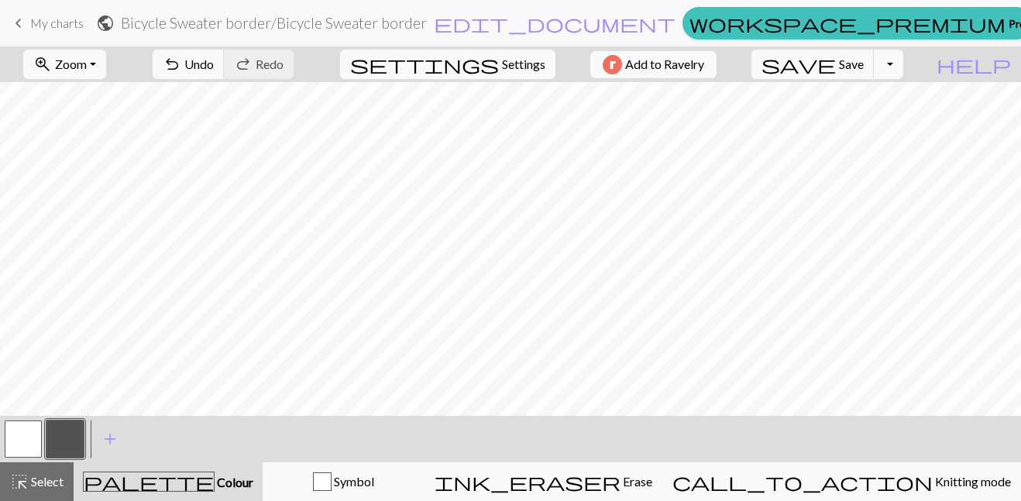
click at [18, 434] on button "button" at bounding box center [23, 439] width 37 height 37
click at [58, 439] on button "button" at bounding box center [64, 439] width 37 height 37
click at [864, 64] on span "Save" at bounding box center [851, 64] width 25 height 15
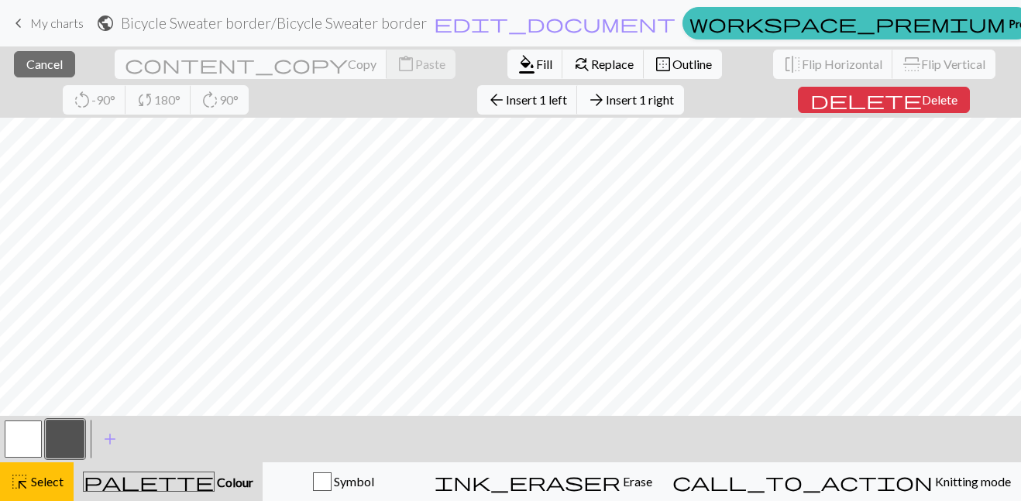
click at [606, 100] on span "Insert 1 right" at bounding box center [640, 99] width 68 height 15
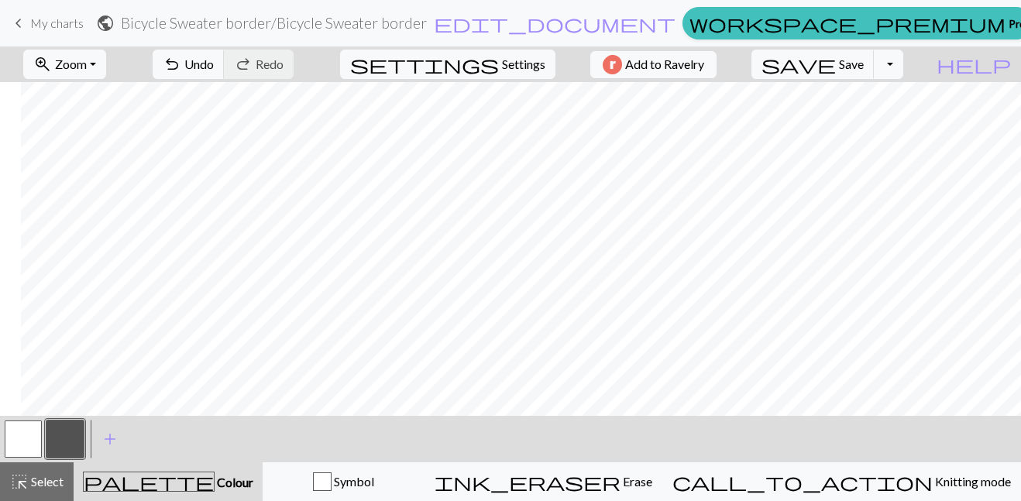
scroll to position [163, 836]
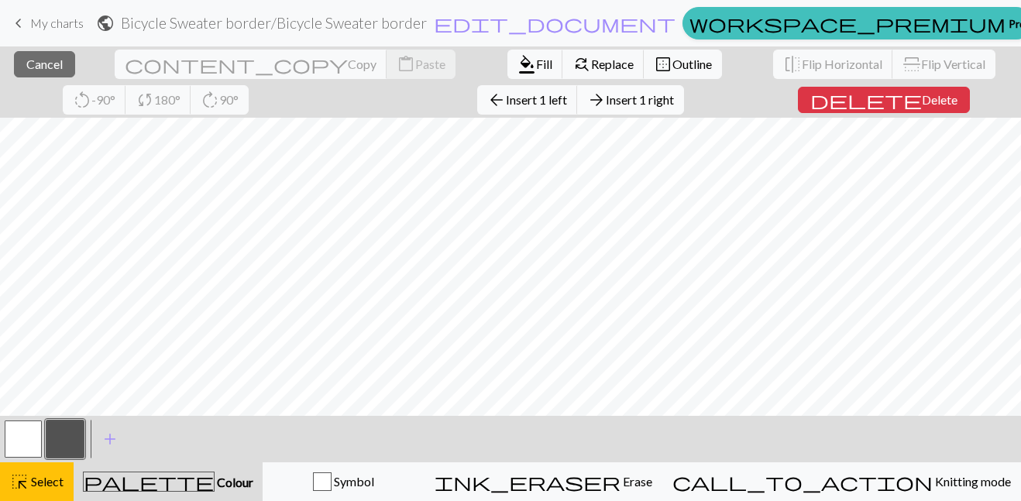
click at [606, 100] on span "Insert 1 right" at bounding box center [640, 99] width 68 height 15
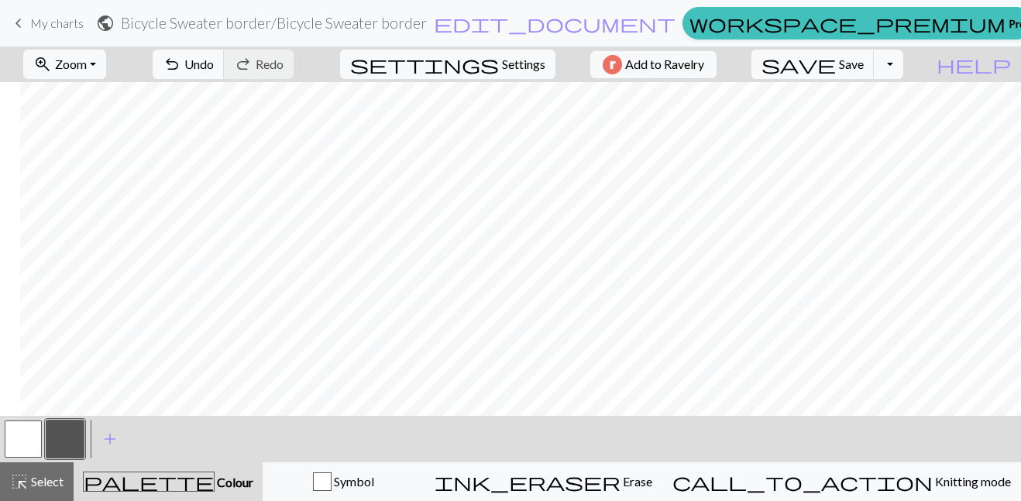
scroll to position [163, 856]
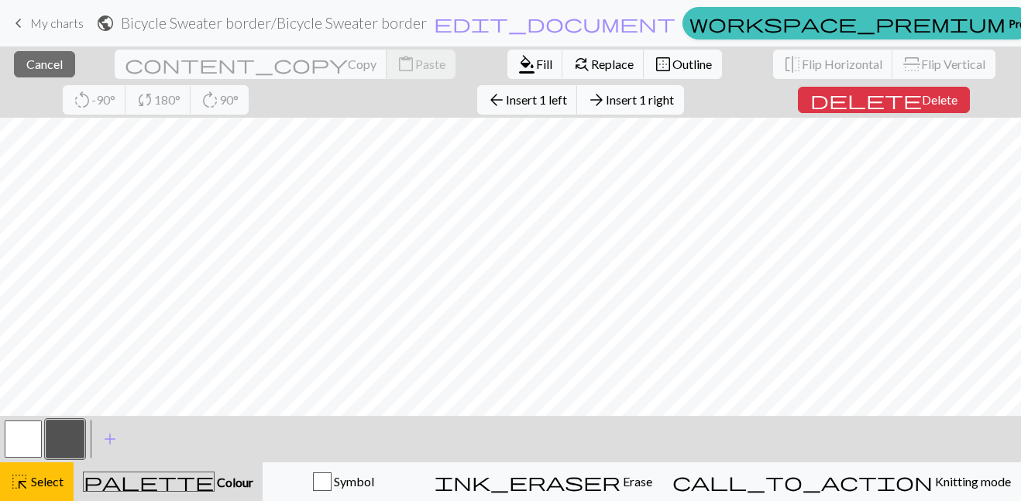
click at [606, 96] on span "Insert 1 right" at bounding box center [640, 99] width 68 height 15
click at [606, 102] on span "Insert 1 right" at bounding box center [640, 99] width 68 height 15
click at [606, 95] on span "Insert 1 right" at bounding box center [640, 99] width 68 height 15
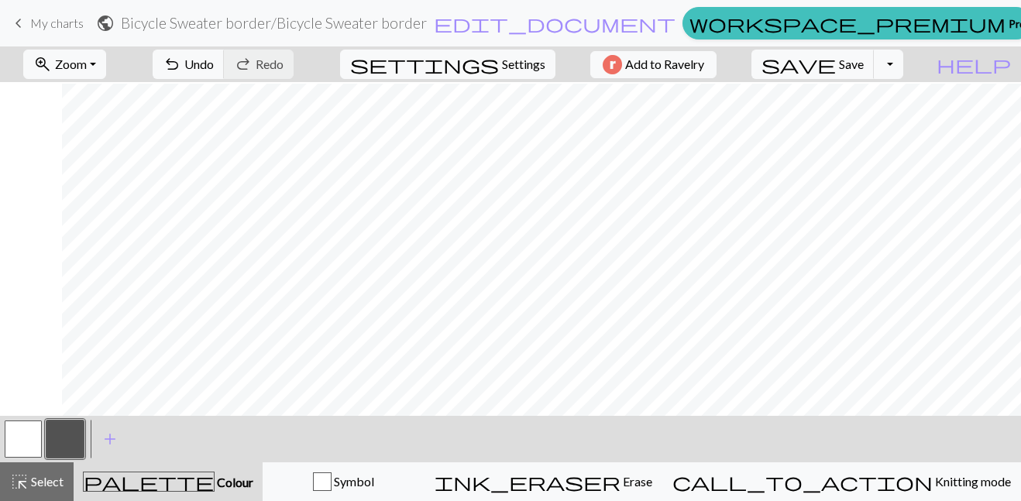
scroll to position [263, 918]
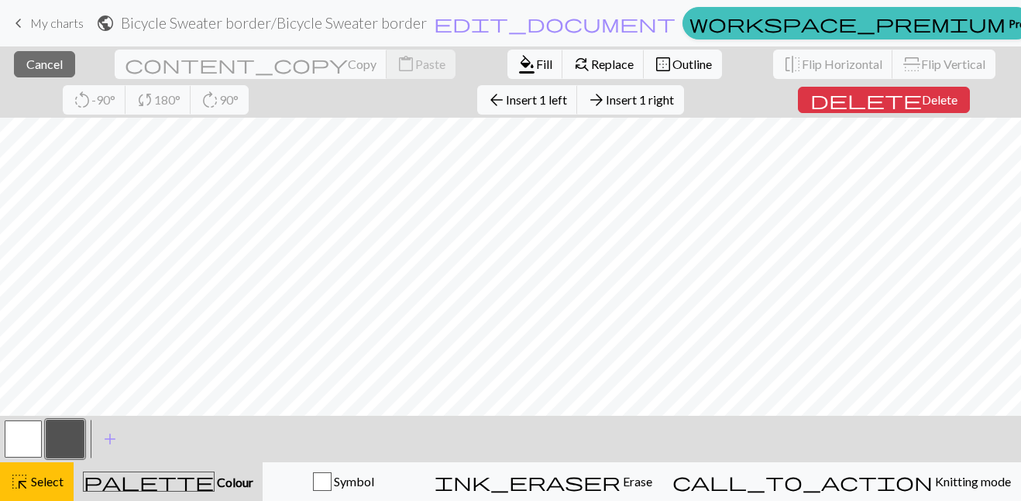
click at [966, 96] on div "close Cancel content_copy Copy content_paste Paste format_color_fill Fill find_…" at bounding box center [510, 81] width 1021 height 71
click at [606, 100] on span "Insert 1 right" at bounding box center [640, 99] width 68 height 15
click at [606, 102] on span "Insert 1 right" at bounding box center [640, 99] width 68 height 15
click at [606, 100] on span "Insert 1 right" at bounding box center [640, 99] width 68 height 15
click at [606, 99] on span "Insert 1 right" at bounding box center [640, 99] width 68 height 15
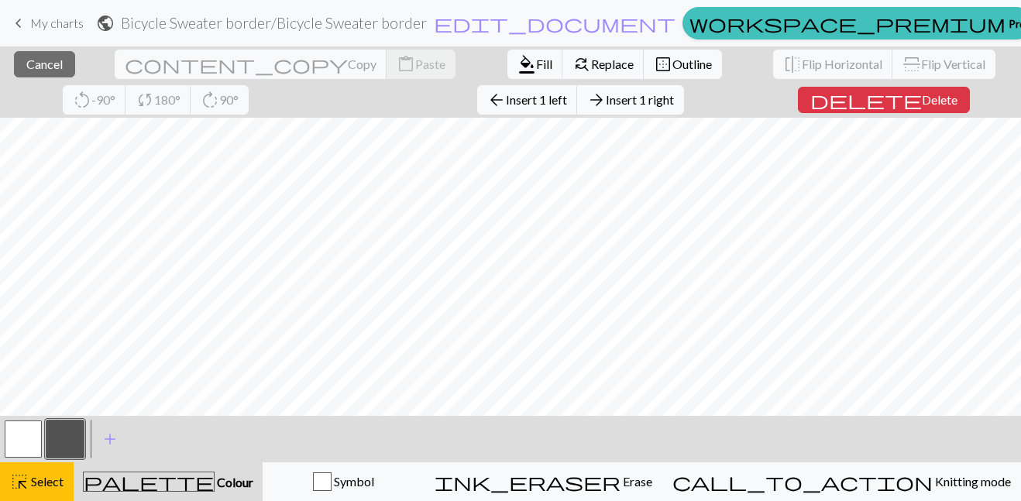
click at [606, 98] on span "Insert 1 right" at bounding box center [640, 99] width 68 height 15
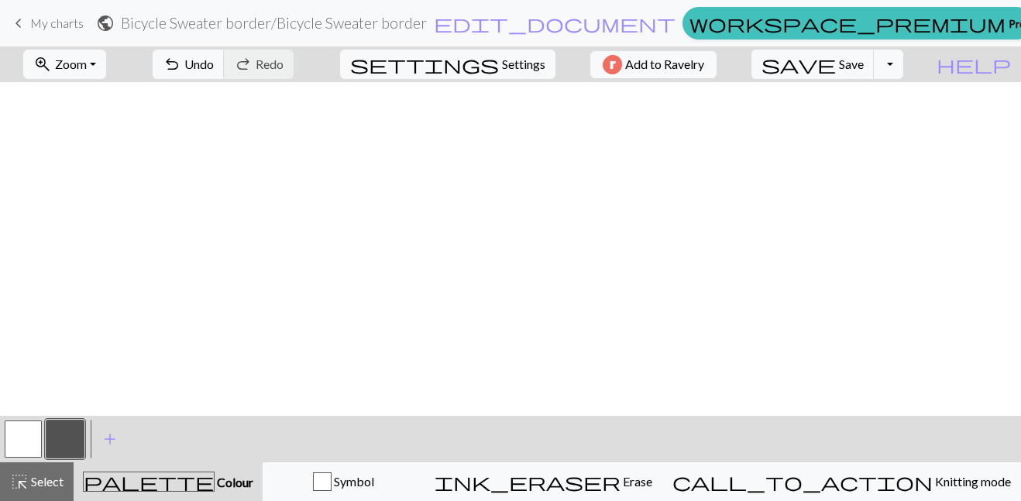
scroll to position [263, 1022]
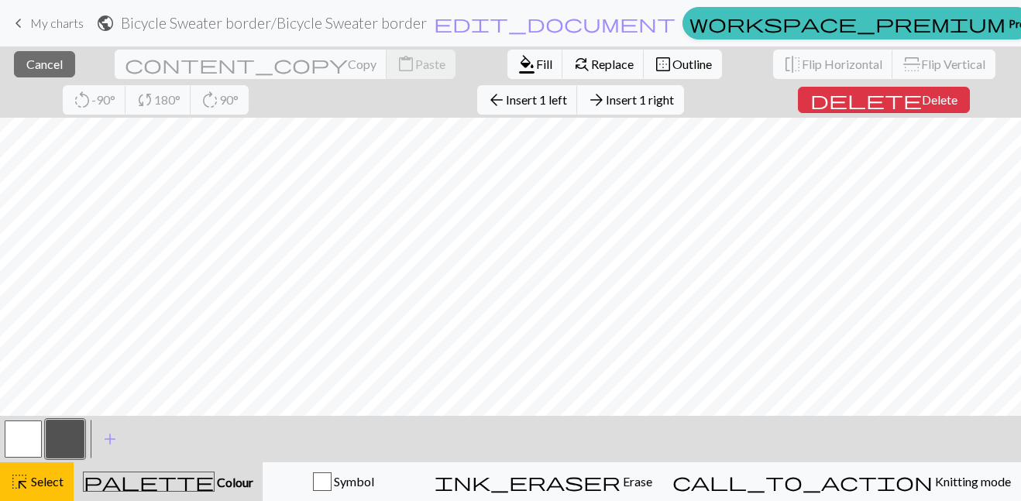
click at [606, 100] on span "Insert 1 right" at bounding box center [640, 99] width 68 height 15
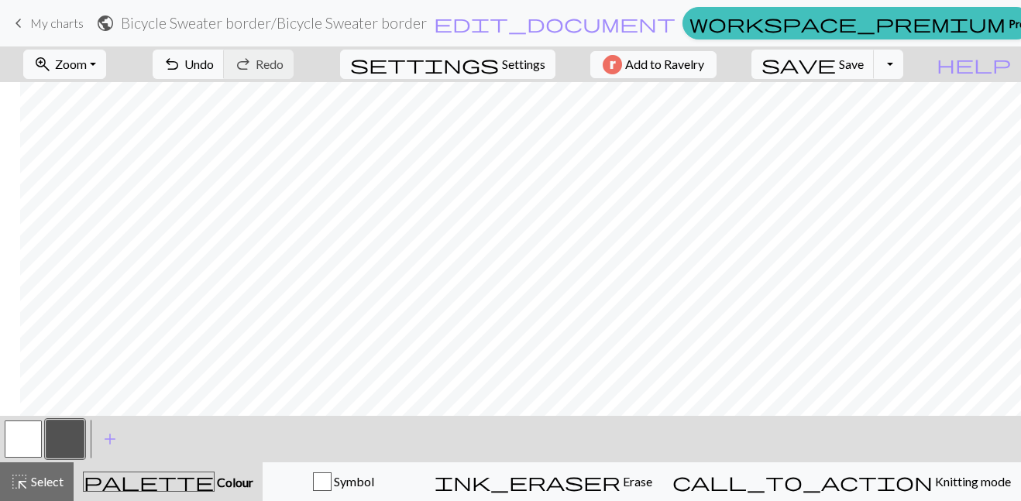
scroll to position [263, 1042]
click at [42, 481] on span "Select" at bounding box center [46, 481] width 35 height 15
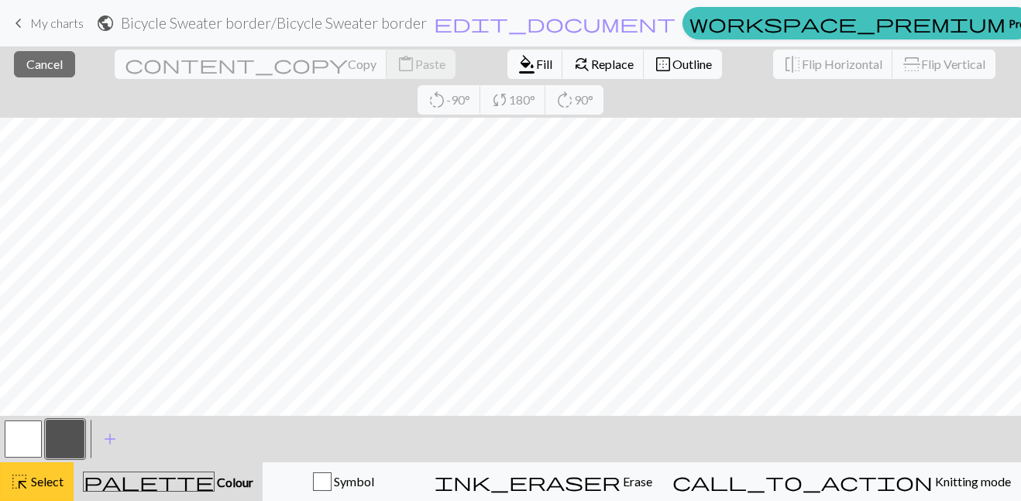
click at [42, 488] on span "Select" at bounding box center [46, 481] width 35 height 15
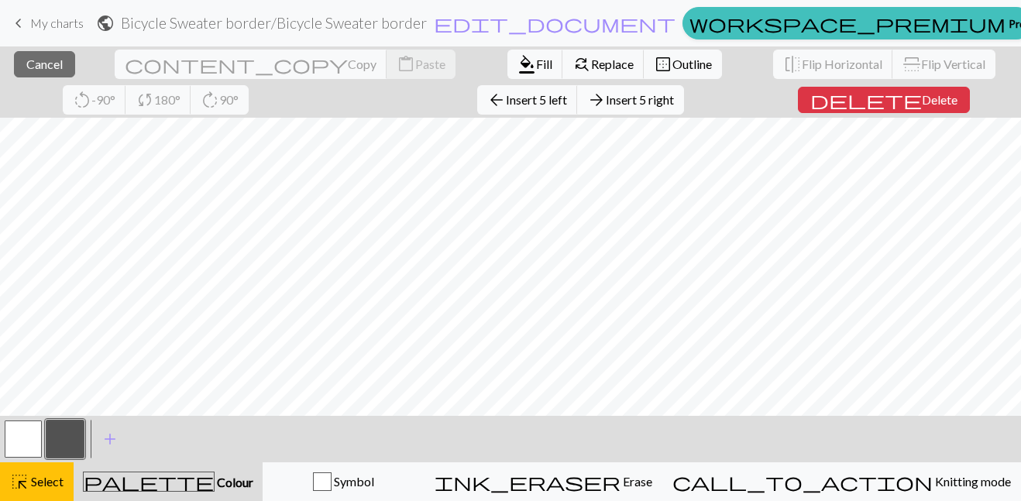
click at [606, 100] on span "Insert 5 right" at bounding box center [640, 99] width 68 height 15
click at [606, 95] on span "Insert 5 right" at bounding box center [640, 99] width 68 height 15
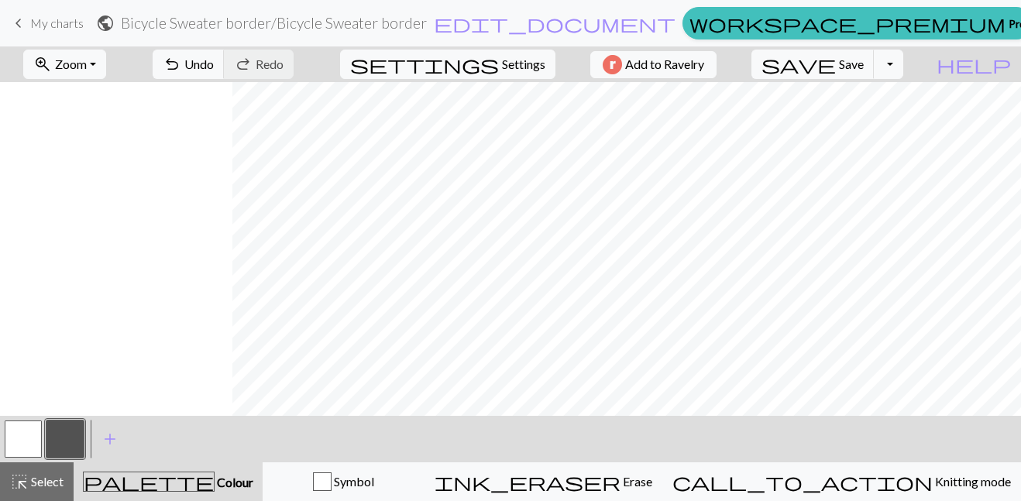
scroll to position [263, 1249]
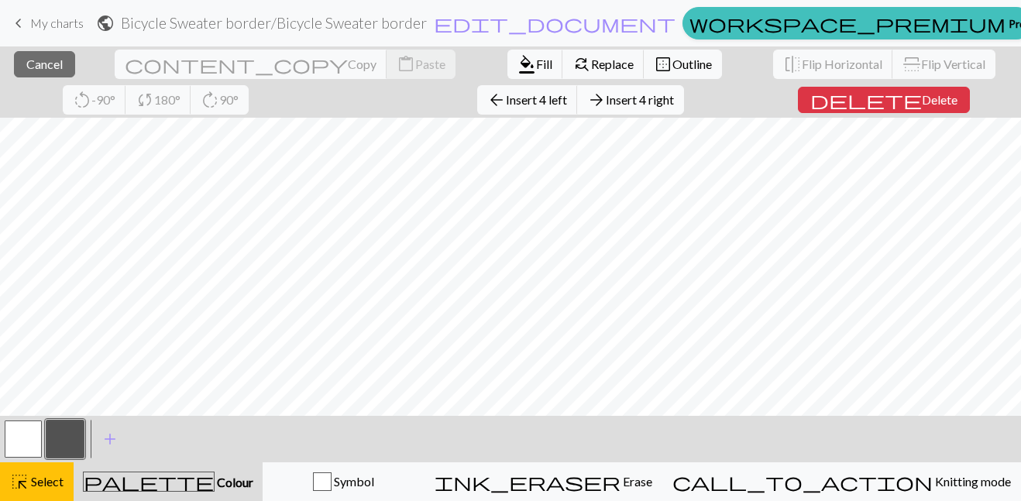
click at [606, 97] on span "Insert 4 right" at bounding box center [640, 99] width 68 height 15
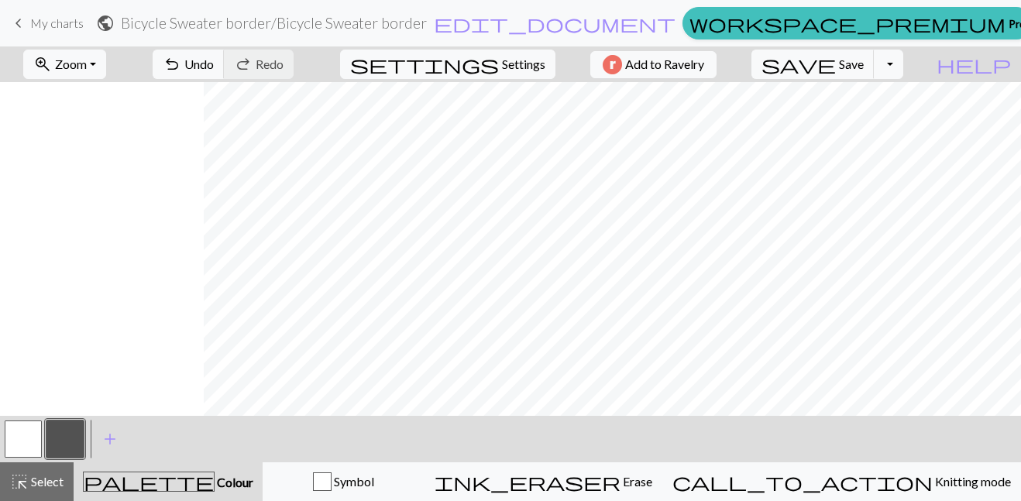
scroll to position [346, 1163]
click at [20, 441] on button "button" at bounding box center [23, 439] width 37 height 37
click at [63, 439] on button "button" at bounding box center [64, 439] width 37 height 37
click at [12, 442] on button "button" at bounding box center [23, 439] width 37 height 37
click at [61, 445] on button "button" at bounding box center [64, 439] width 37 height 37
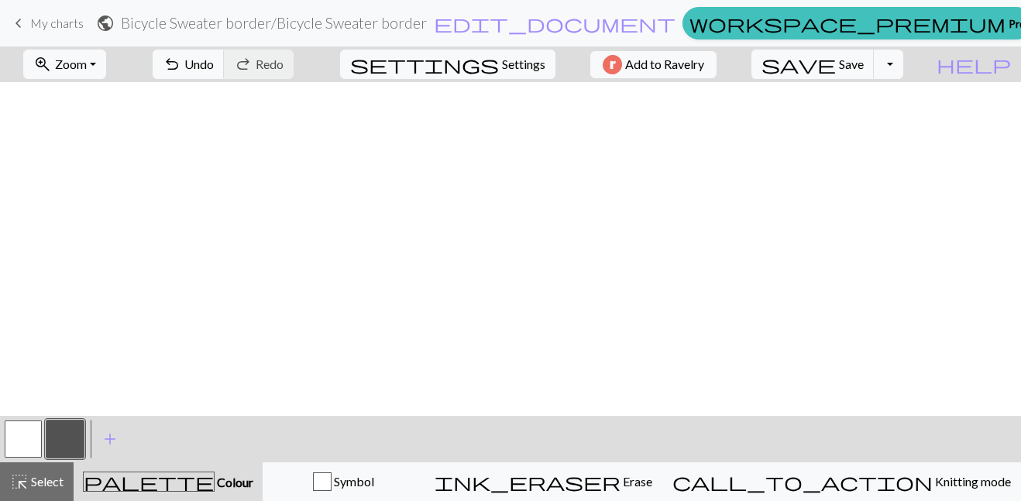
scroll to position [277, 1332]
click at [106, 60] on button "zoom_in Zoom Zoom" at bounding box center [64, 64] width 83 height 29
click at [108, 92] on button "Fit all" at bounding box center [85, 98] width 122 height 25
click at [106, 62] on button "zoom_in Zoom Zoom" at bounding box center [64, 64] width 83 height 29
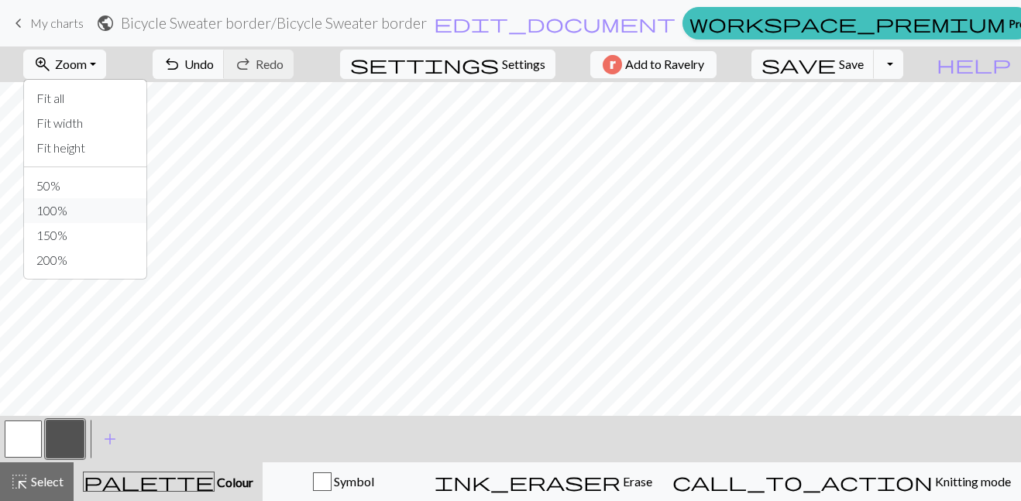
click at [76, 211] on button "100%" at bounding box center [85, 210] width 122 height 25
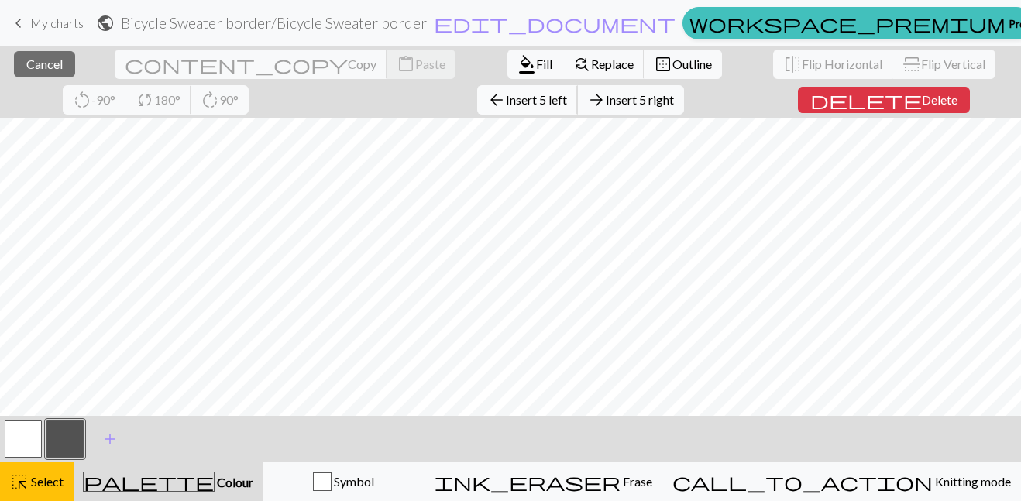
click at [506, 104] on span "Insert 5 left" at bounding box center [536, 99] width 61 height 15
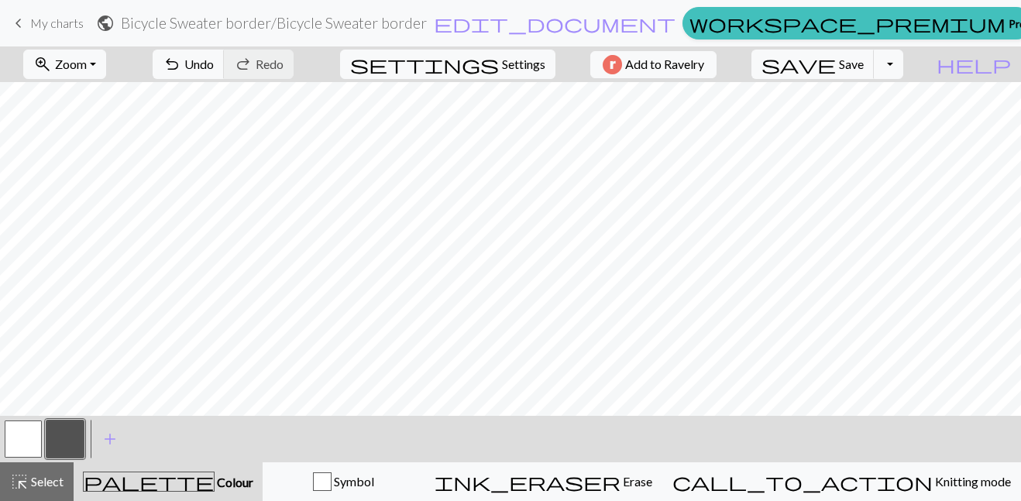
scroll to position [316, 1435]
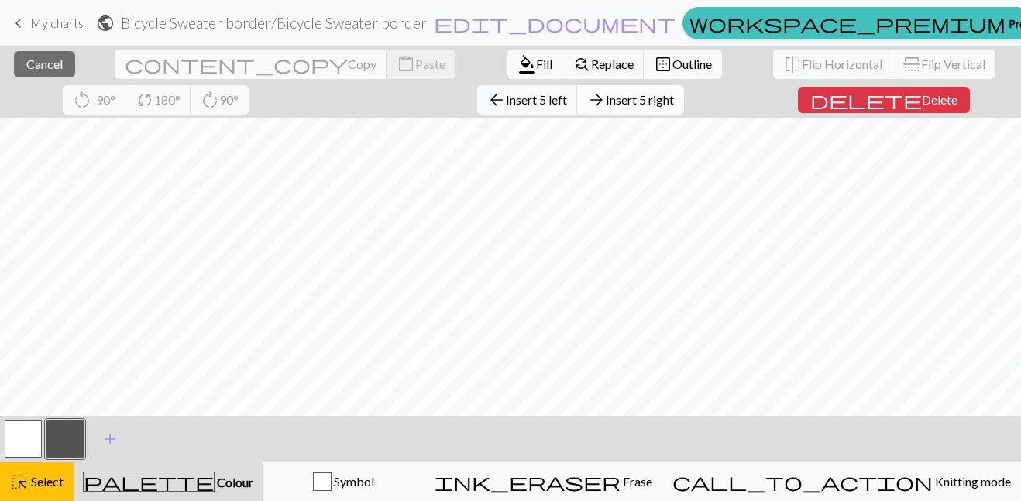
click at [606, 101] on span "Insert 5 right" at bounding box center [640, 99] width 68 height 15
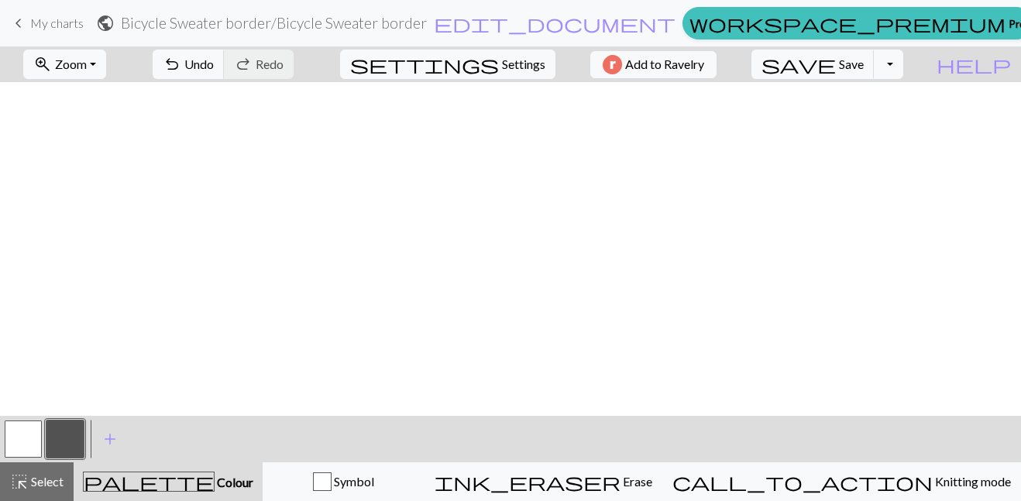
scroll to position [316, 0]
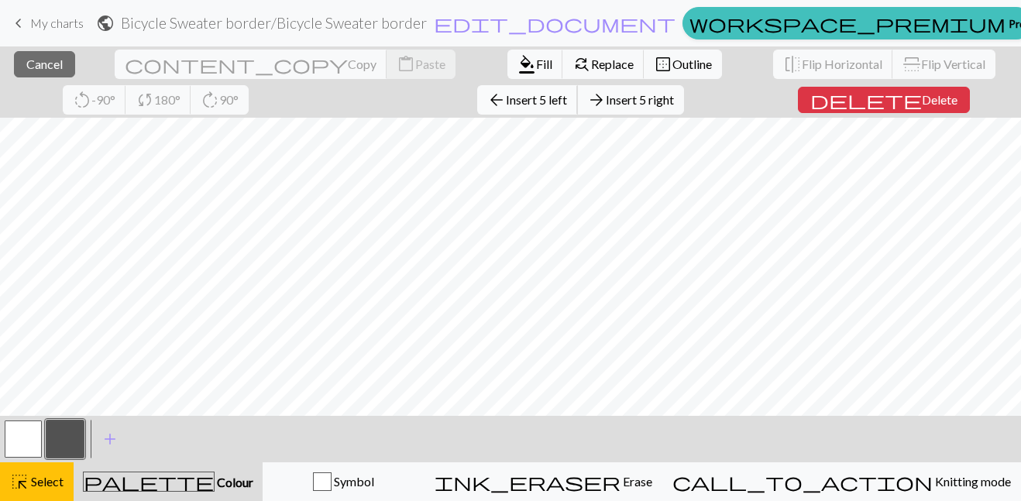
click at [506, 102] on span "Insert 5 left" at bounding box center [536, 99] width 61 height 15
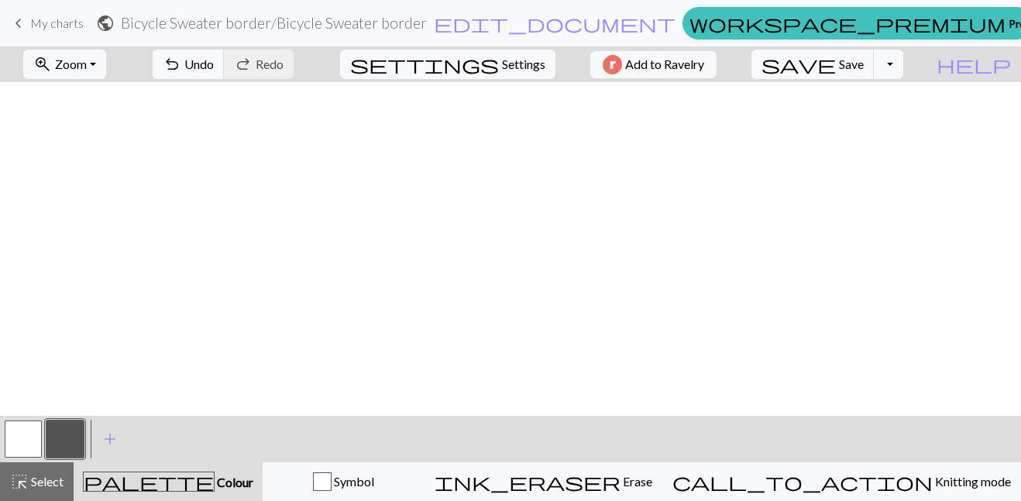
scroll to position [316, 1642]
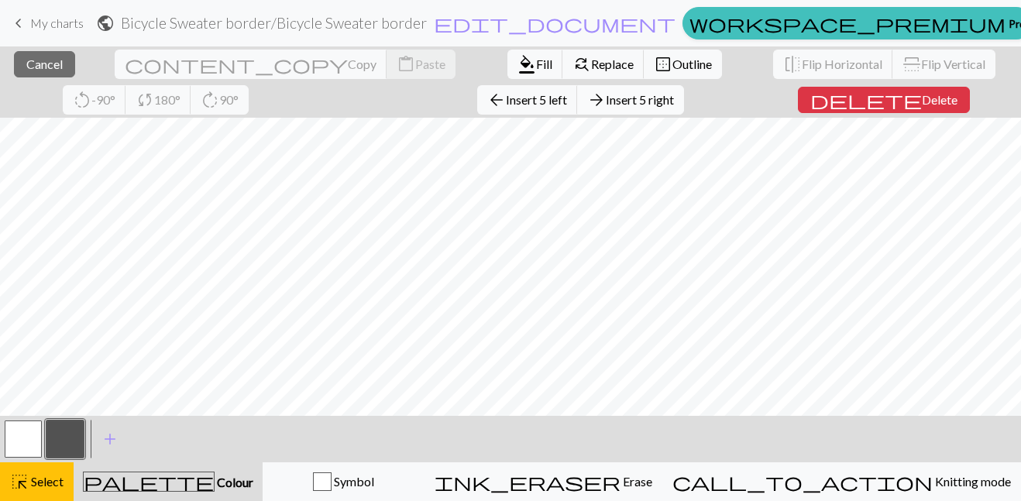
click at [606, 104] on span "Insert 5 right" at bounding box center [640, 99] width 68 height 15
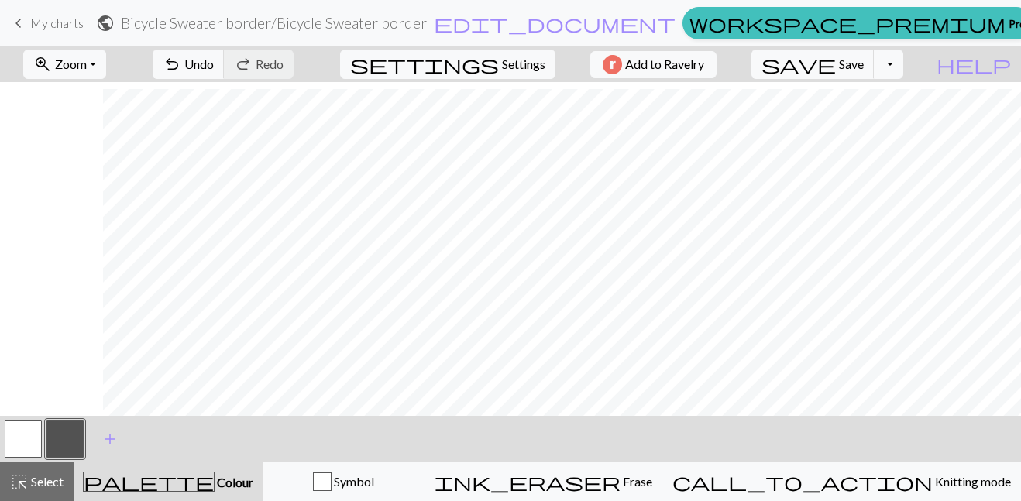
scroll to position [323, 1745]
click at [87, 67] on span "Zoom" at bounding box center [71, 64] width 32 height 15
click at [102, 95] on button "Fit all" at bounding box center [85, 98] width 122 height 25
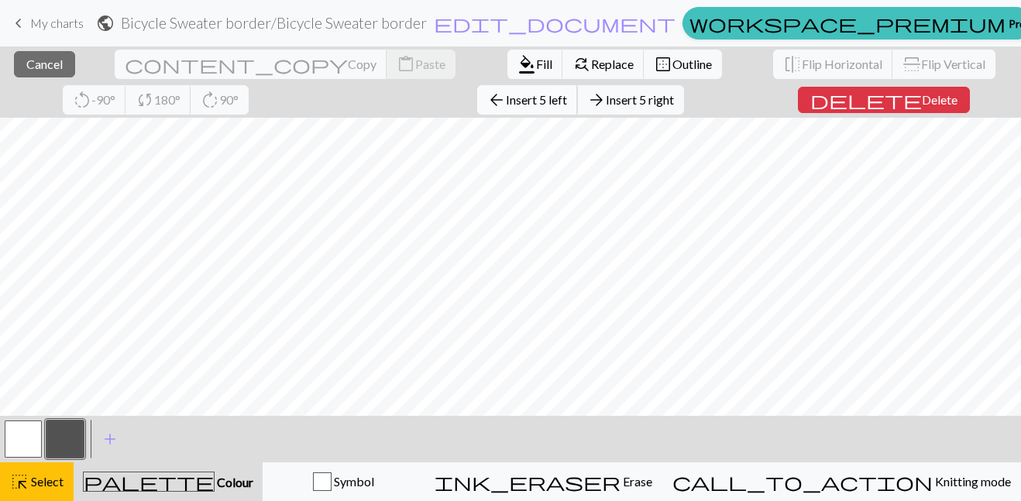
click at [506, 101] on span "Insert 5 left" at bounding box center [536, 99] width 61 height 15
click at [506, 100] on span "Insert 5 left" at bounding box center [536, 99] width 61 height 15
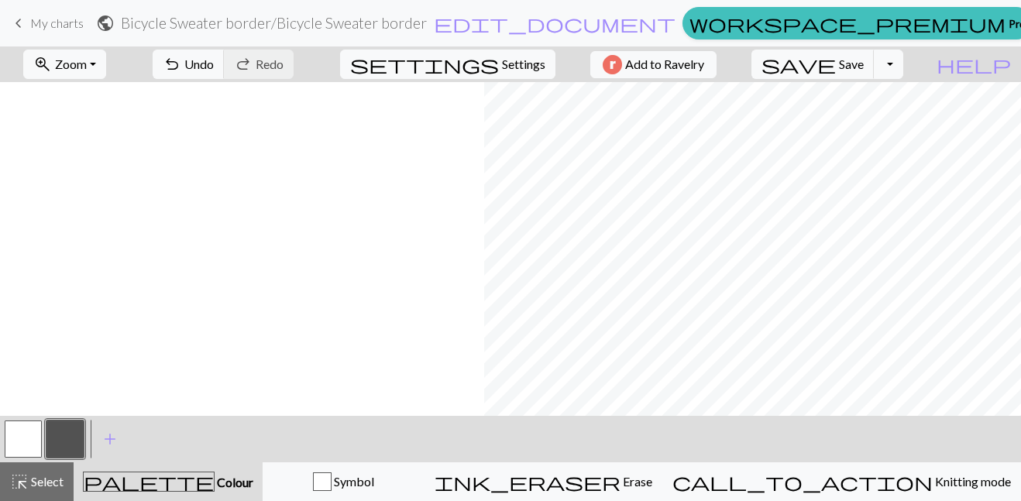
scroll to position [43, 484]
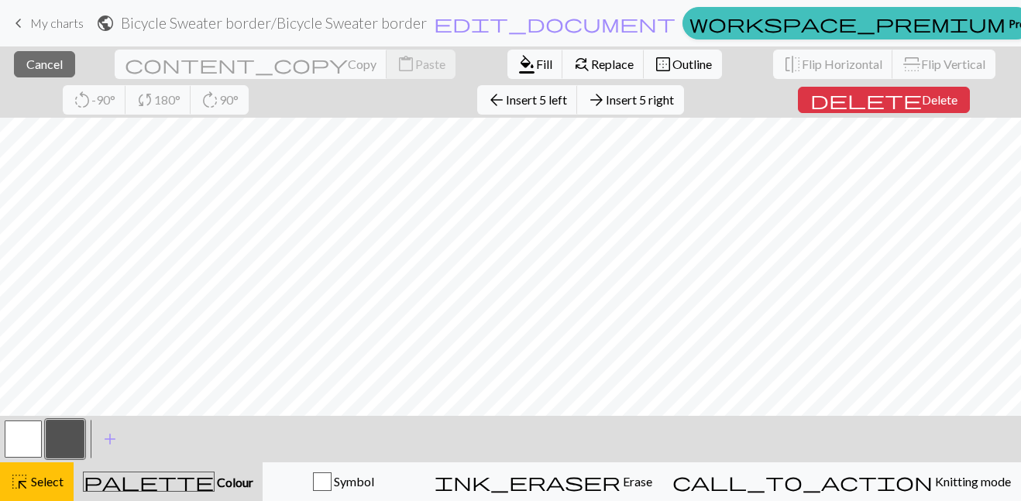
click at [606, 101] on span "Insert 5 right" at bounding box center [640, 99] width 68 height 15
click at [32, 480] on span "Select" at bounding box center [46, 481] width 35 height 15
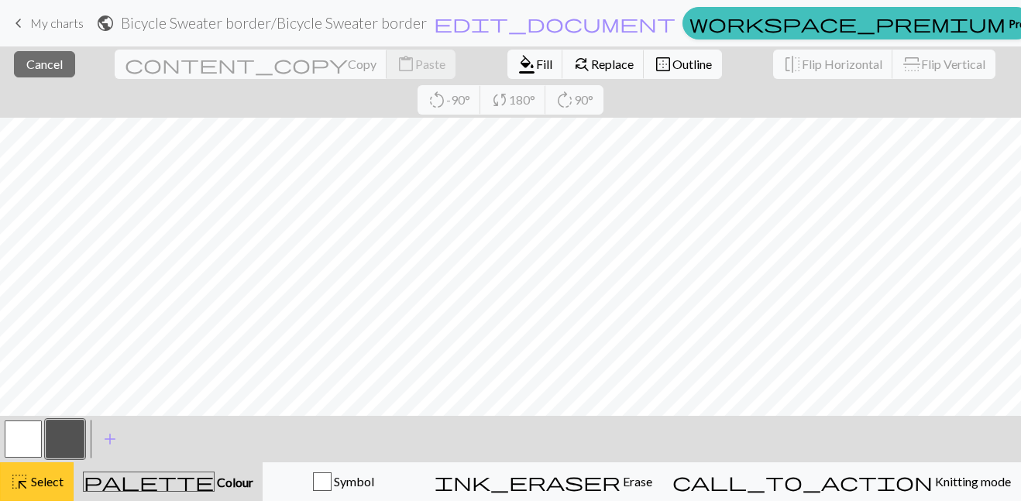
click at [43, 490] on div "highlight_alt Select Select" at bounding box center [36, 482] width 53 height 19
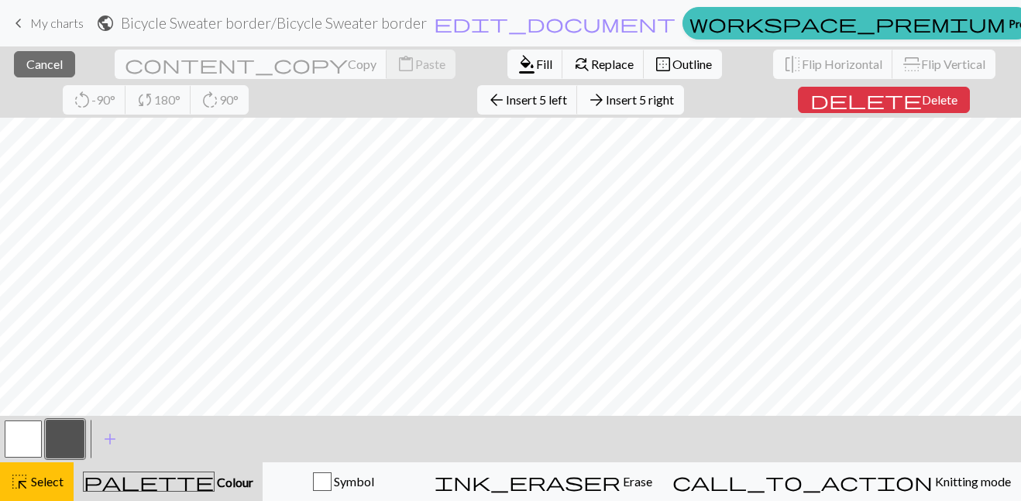
click at [606, 95] on span "Insert 5 right" at bounding box center [640, 99] width 68 height 15
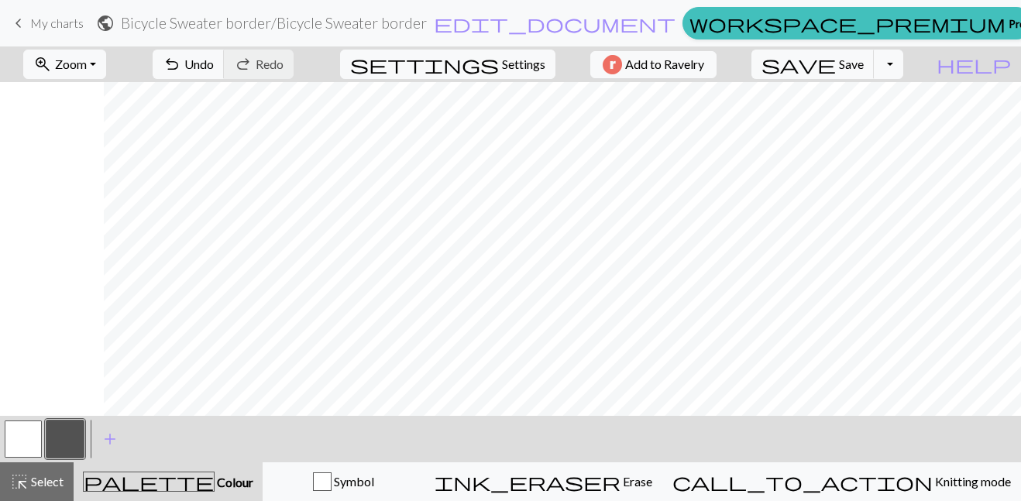
scroll to position [43, 588]
click at [106, 59] on button "zoom_in Zoom Zoom" at bounding box center [64, 64] width 83 height 29
click at [111, 93] on button "Fit all" at bounding box center [85, 98] width 122 height 25
click at [106, 61] on button "zoom_in Zoom Zoom" at bounding box center [64, 64] width 83 height 29
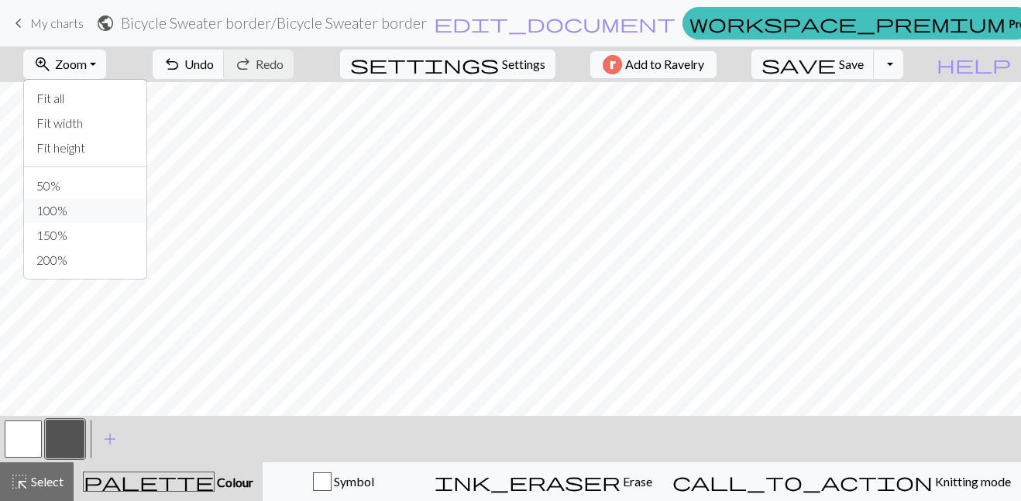
click at [93, 208] on button "100%" at bounding box center [85, 210] width 122 height 25
